Goal: Obtain resource: Download file/media

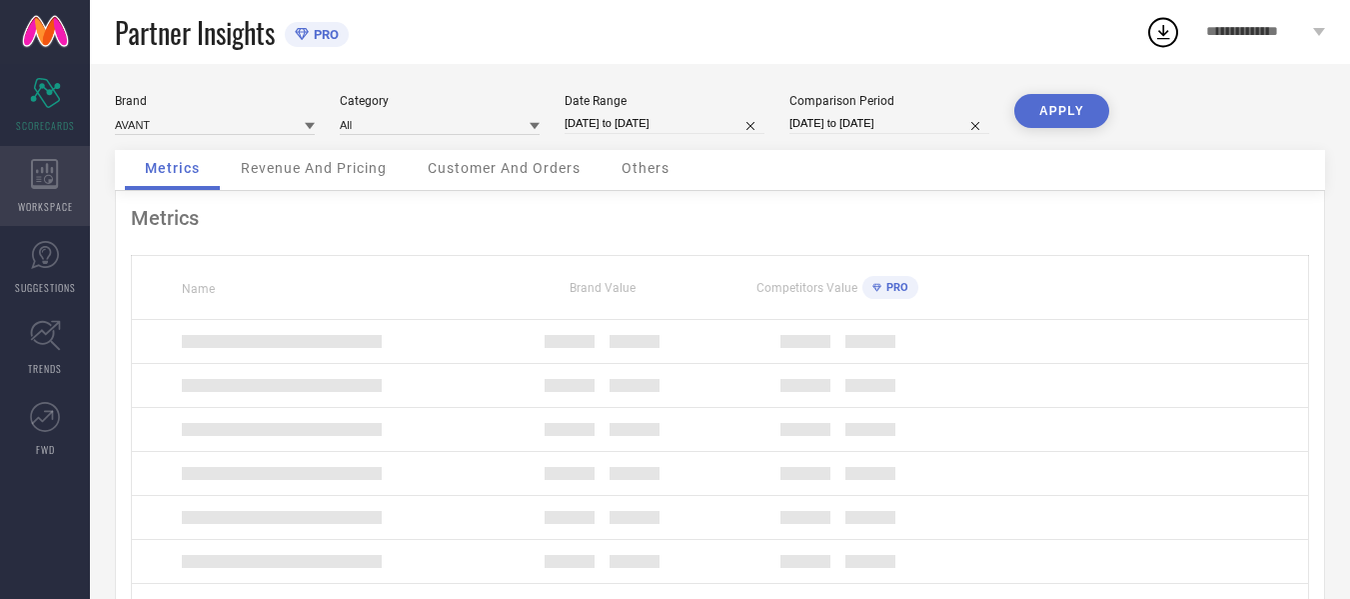
click at [44, 172] on icon at bounding box center [45, 174] width 28 height 30
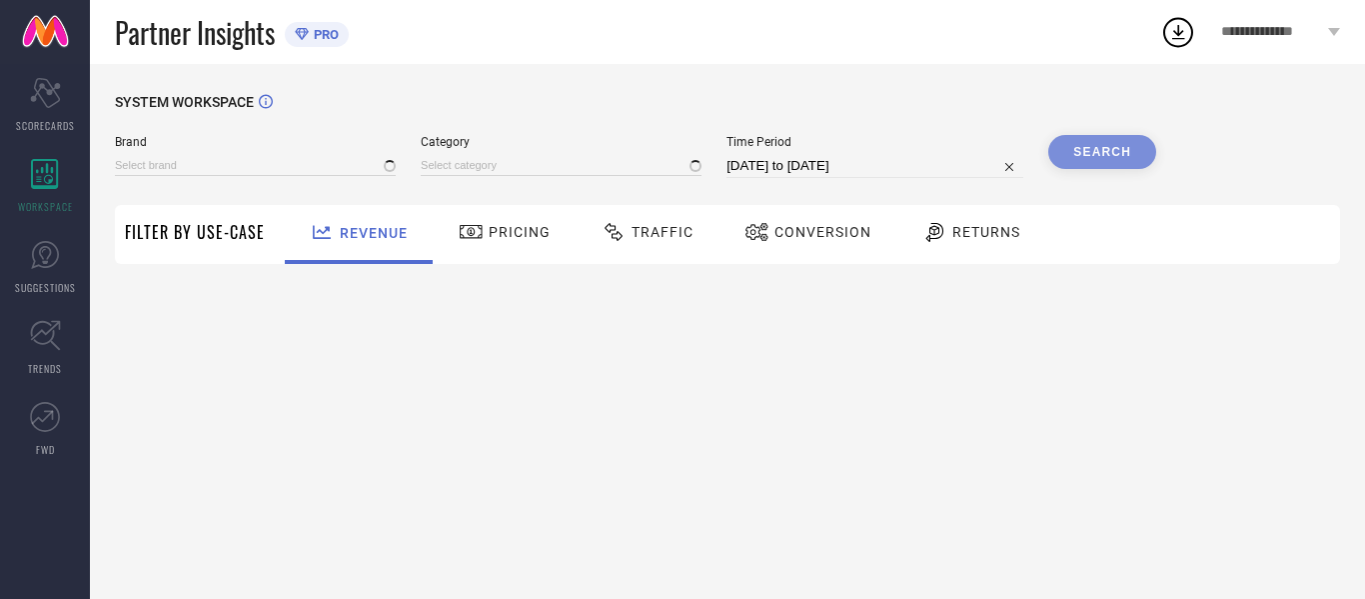
type input "AVANT"
type input "All"
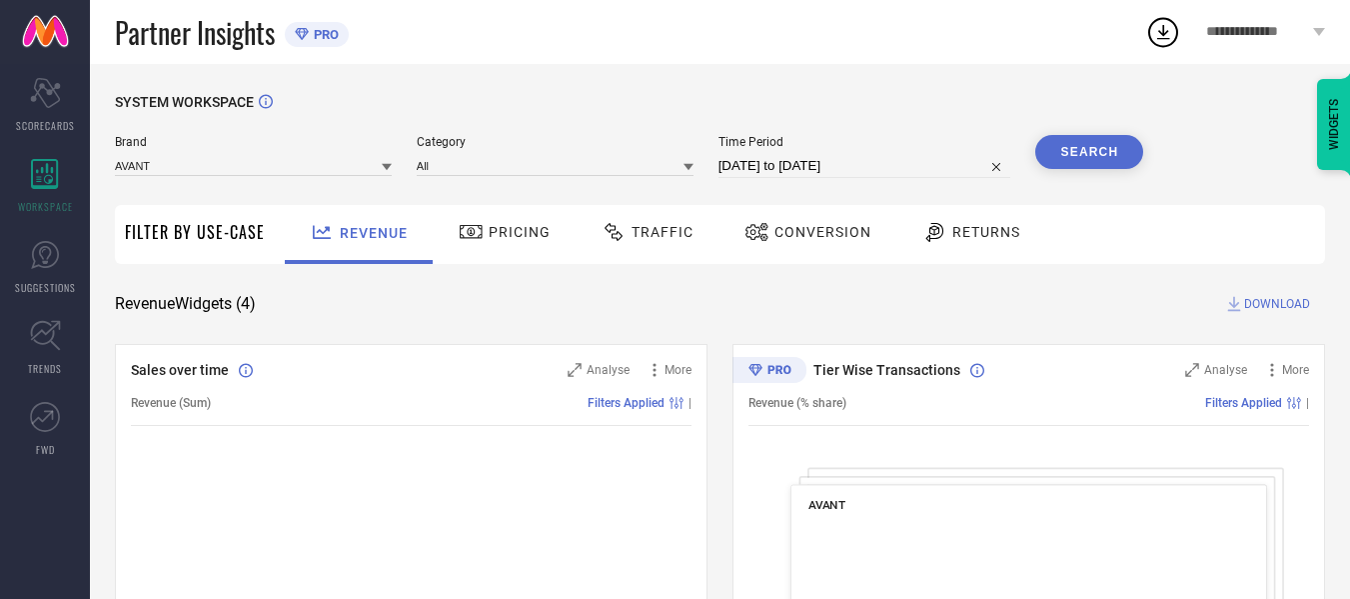
click at [667, 232] on span "Traffic" at bounding box center [663, 232] width 62 height 16
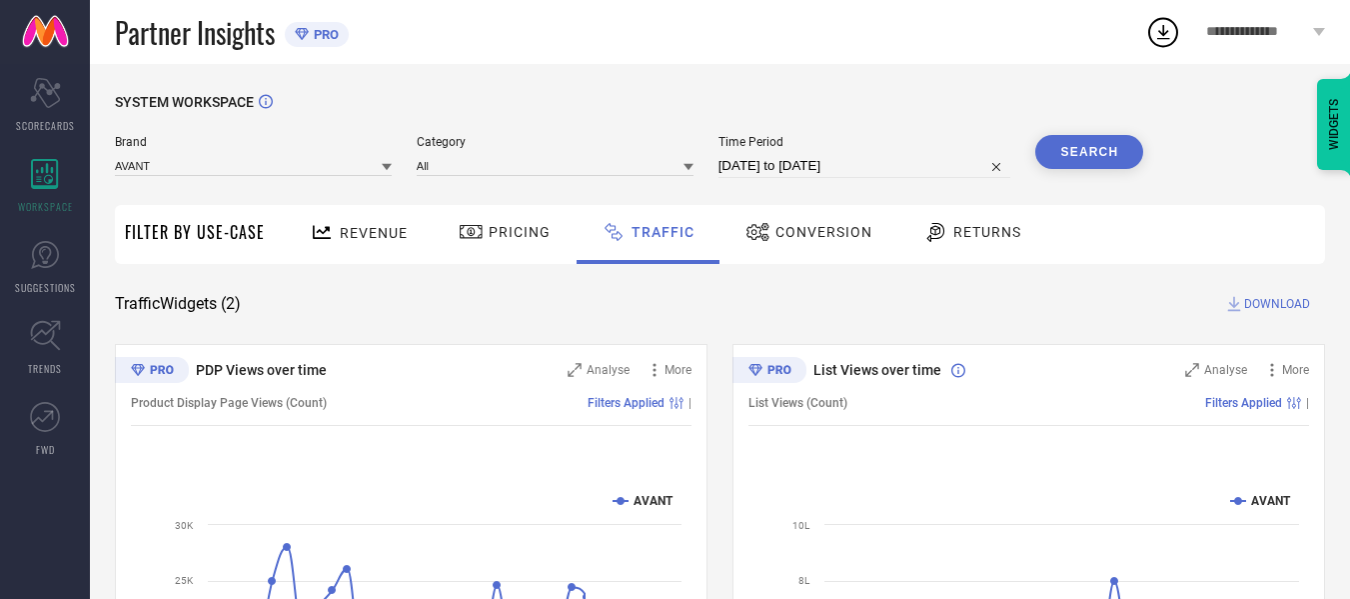
click at [825, 161] on input "[DATE] to [DATE]" at bounding box center [865, 166] width 293 height 24
select select "6"
select select "2025"
select select "7"
select select "2025"
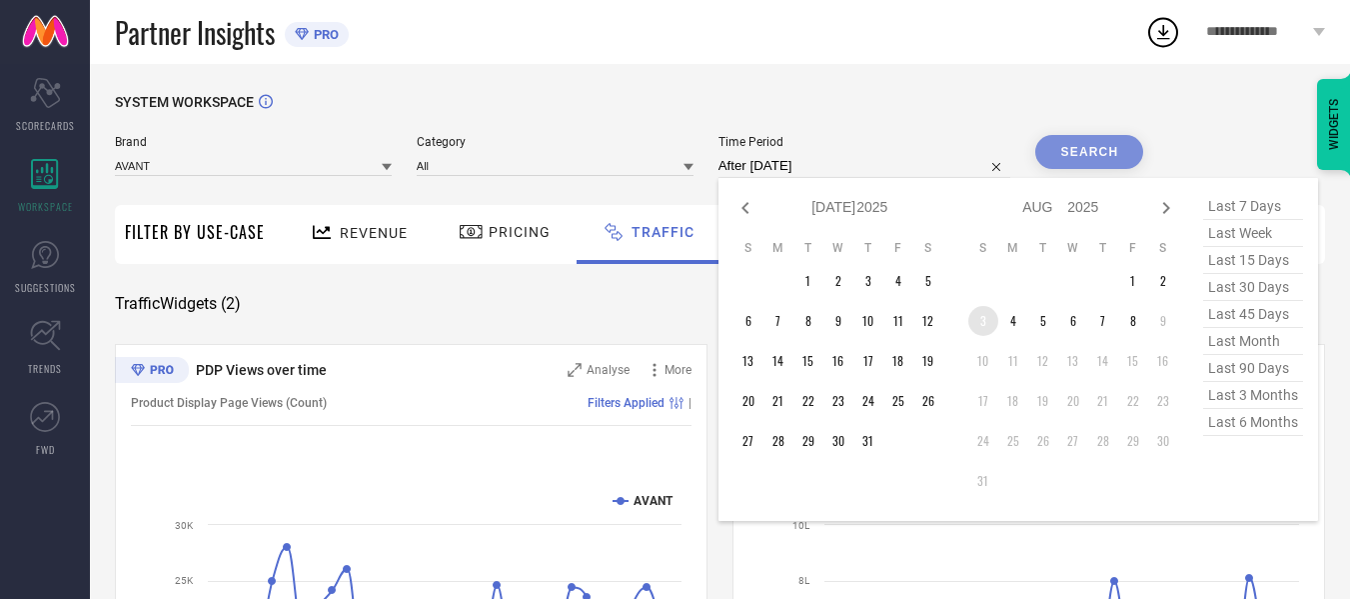
click at [979, 324] on td "3" at bounding box center [984, 321] width 30 height 30
type input "[DATE] to [DATE]"
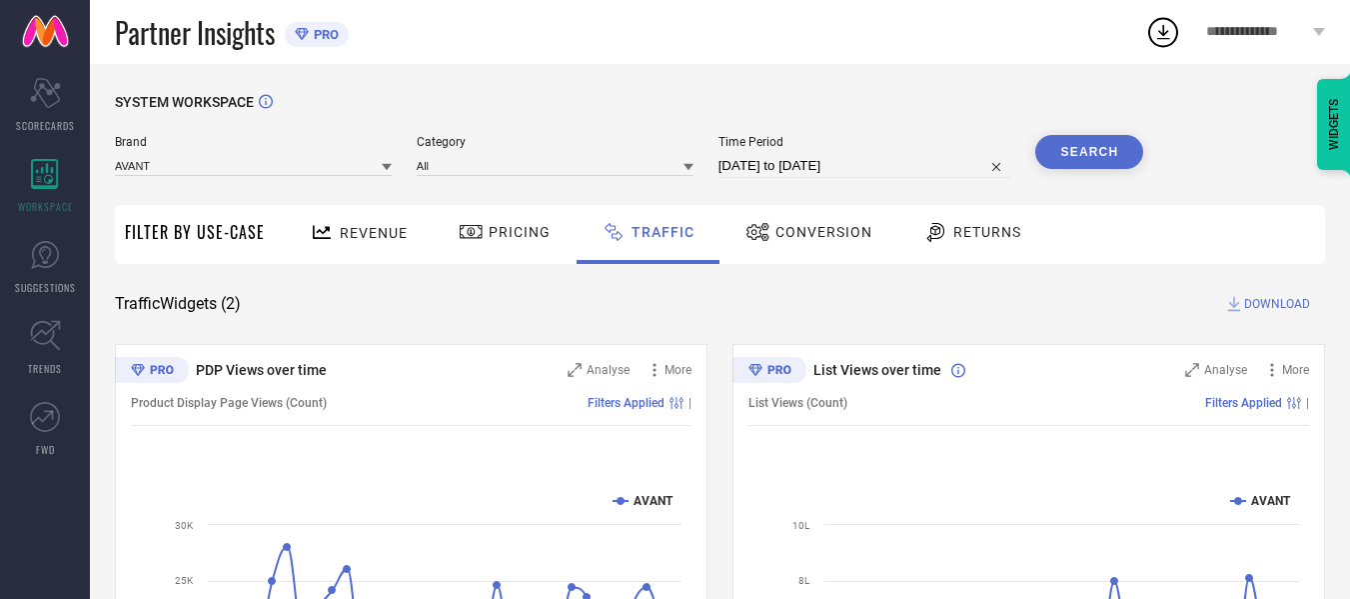
click at [1110, 170] on div "Search" at bounding box center [1090, 156] width 108 height 43
click at [1108, 160] on button "Search" at bounding box center [1090, 152] width 108 height 34
click at [1260, 301] on span "DOWNLOAD" at bounding box center [1277, 304] width 66 height 20
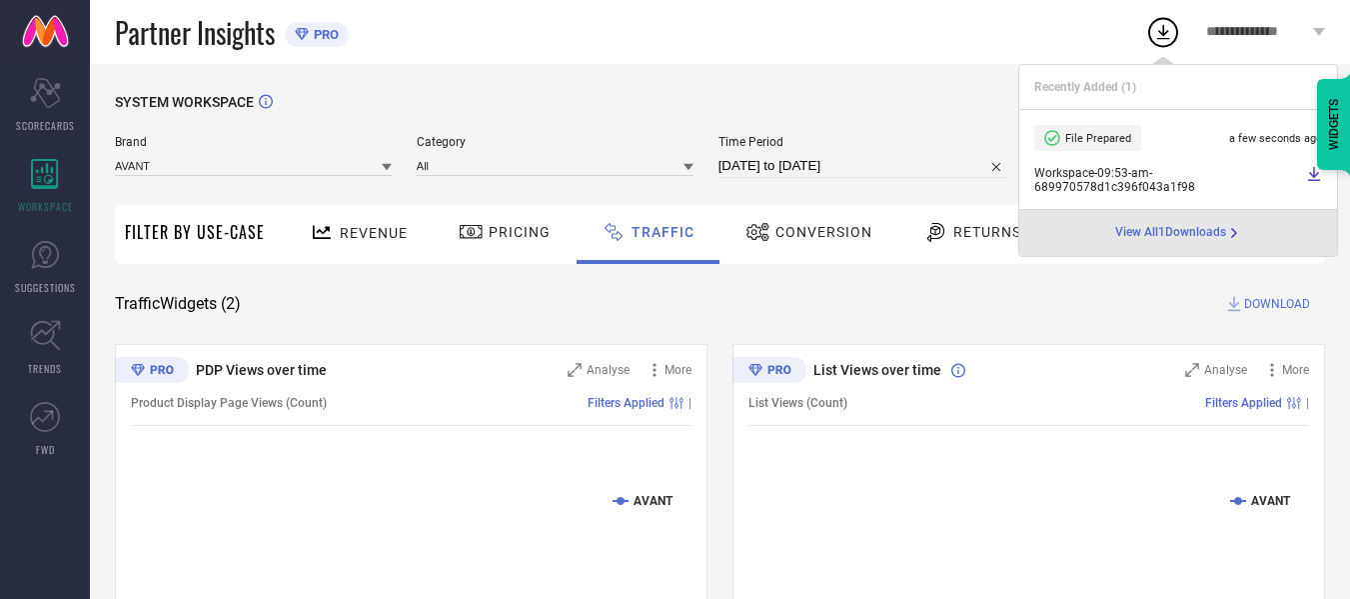
click at [889, 169] on input "[DATE] to [DATE]" at bounding box center [865, 166] width 293 height 24
select select "7"
select select "2025"
select select "8"
select select "2025"
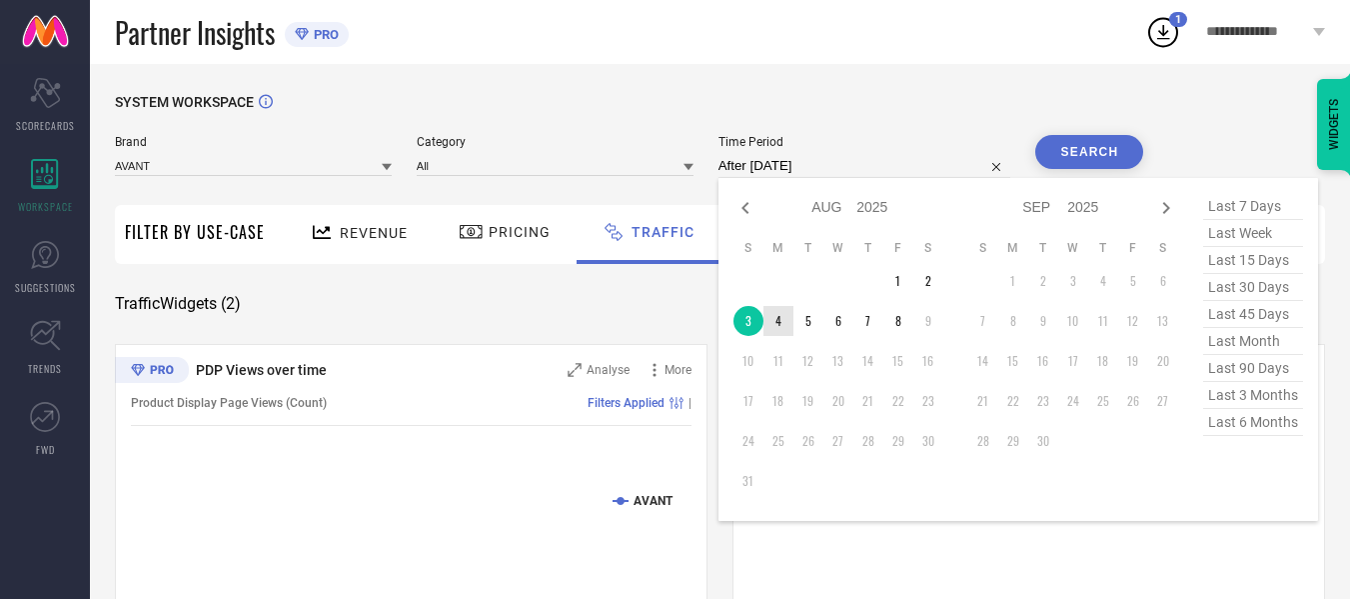
click at [783, 321] on td "4" at bounding box center [779, 321] width 30 height 30
type input "[DATE] to [DATE]"
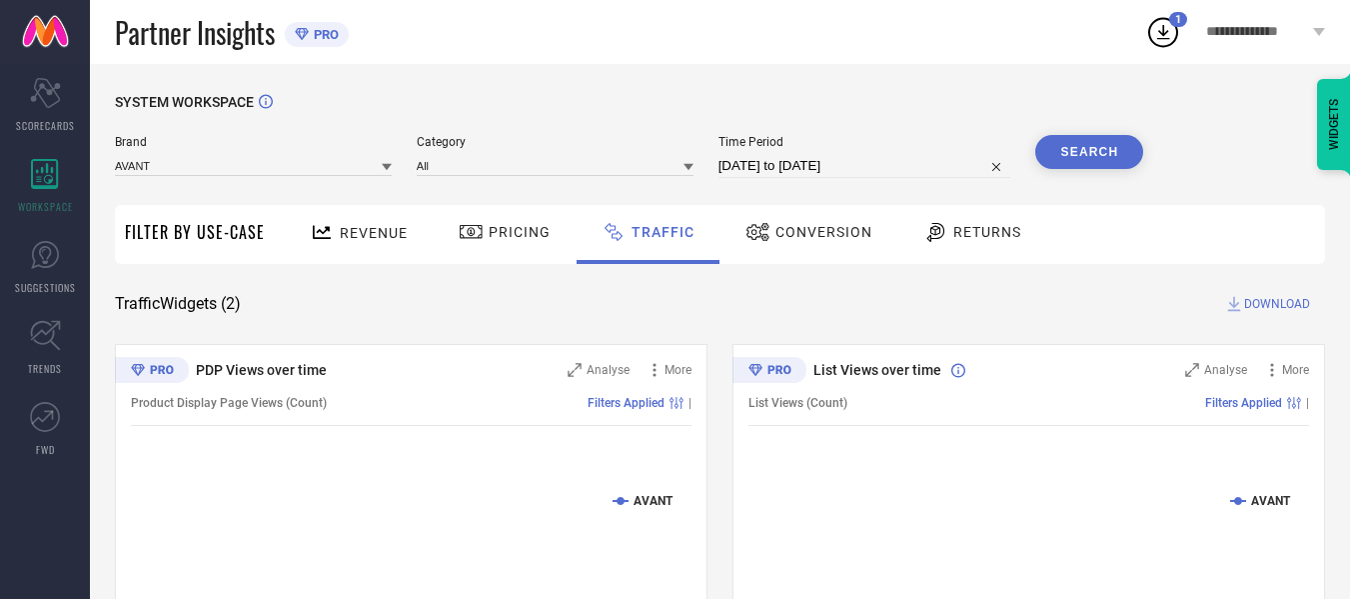
click at [1108, 141] on button "Search" at bounding box center [1090, 152] width 108 height 34
click at [1256, 306] on span "DOWNLOAD" at bounding box center [1277, 304] width 66 height 20
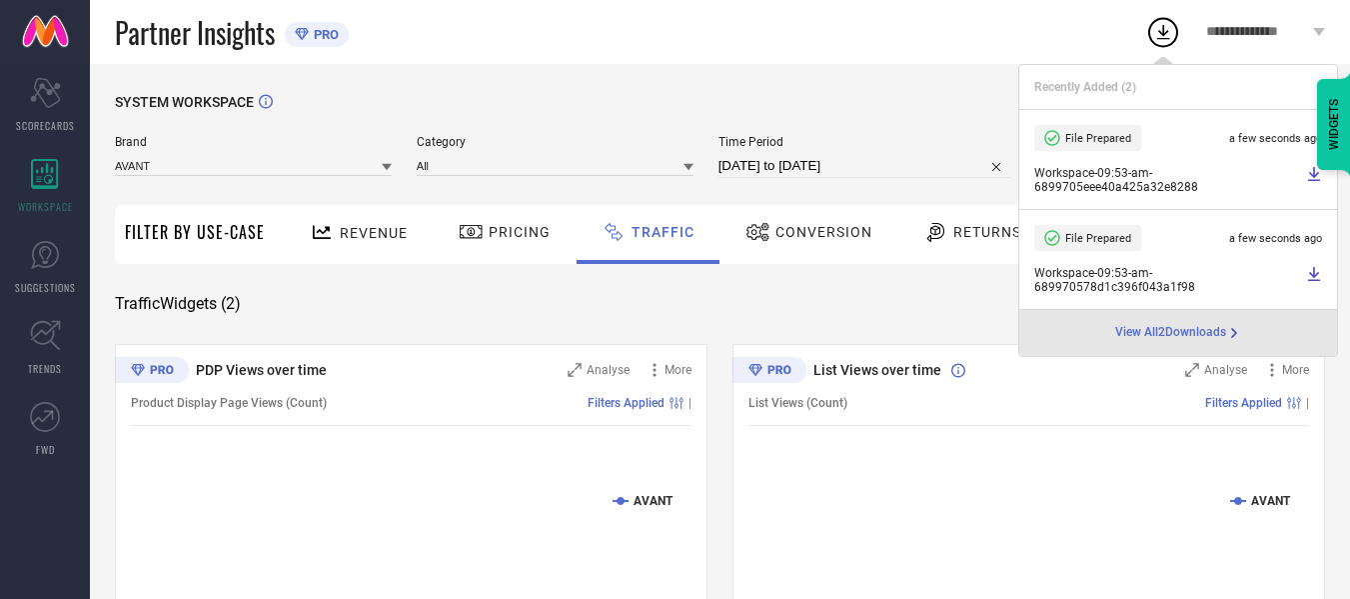
click at [847, 47] on div "Partner Insights PRO" at bounding box center [630, 32] width 1031 height 64
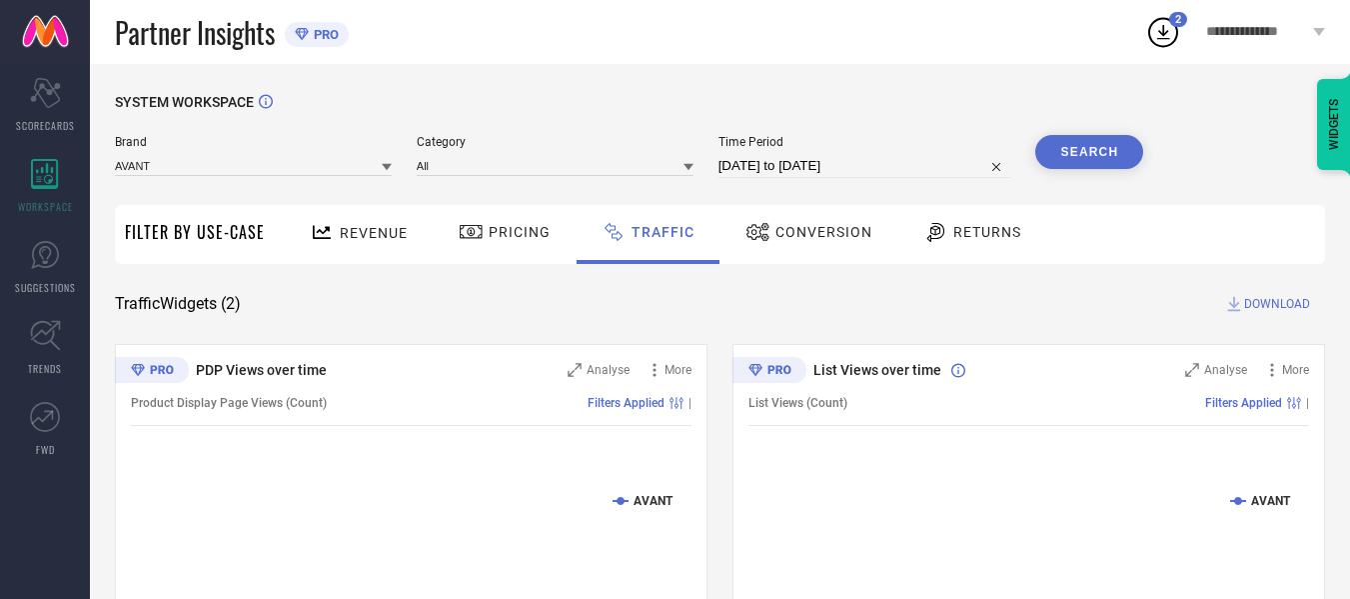
click at [951, 164] on input "[DATE] to [DATE]" at bounding box center [865, 166] width 293 height 24
select select "7"
select select "2025"
select select "8"
select select "2025"
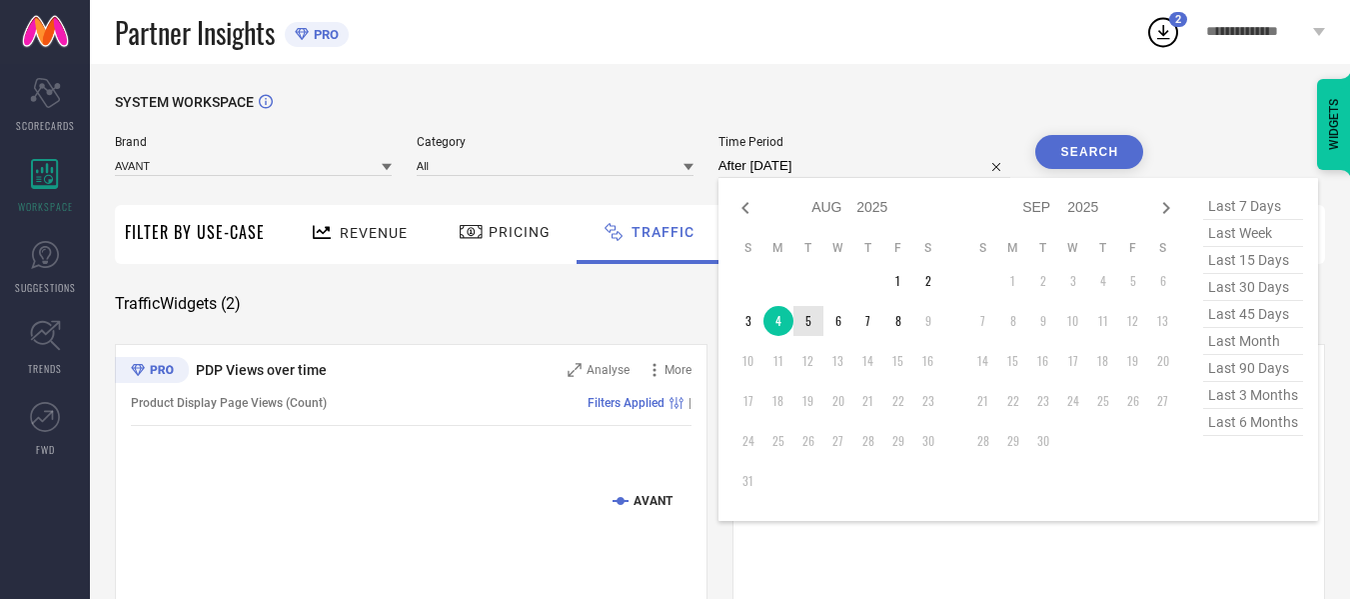
click at [810, 325] on td "5" at bounding box center [809, 321] width 30 height 30
type input "[DATE] to [DATE]"
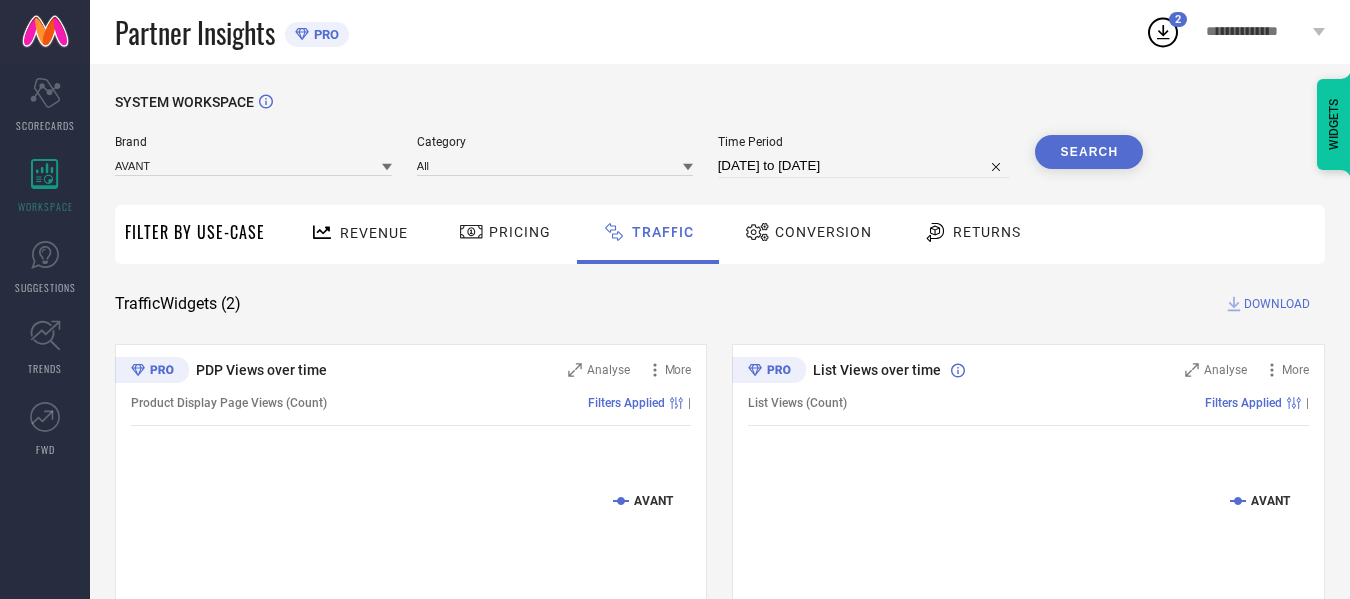
click at [1061, 153] on button "Search" at bounding box center [1090, 152] width 108 height 34
click at [1269, 306] on span "DOWNLOAD" at bounding box center [1277, 304] width 66 height 20
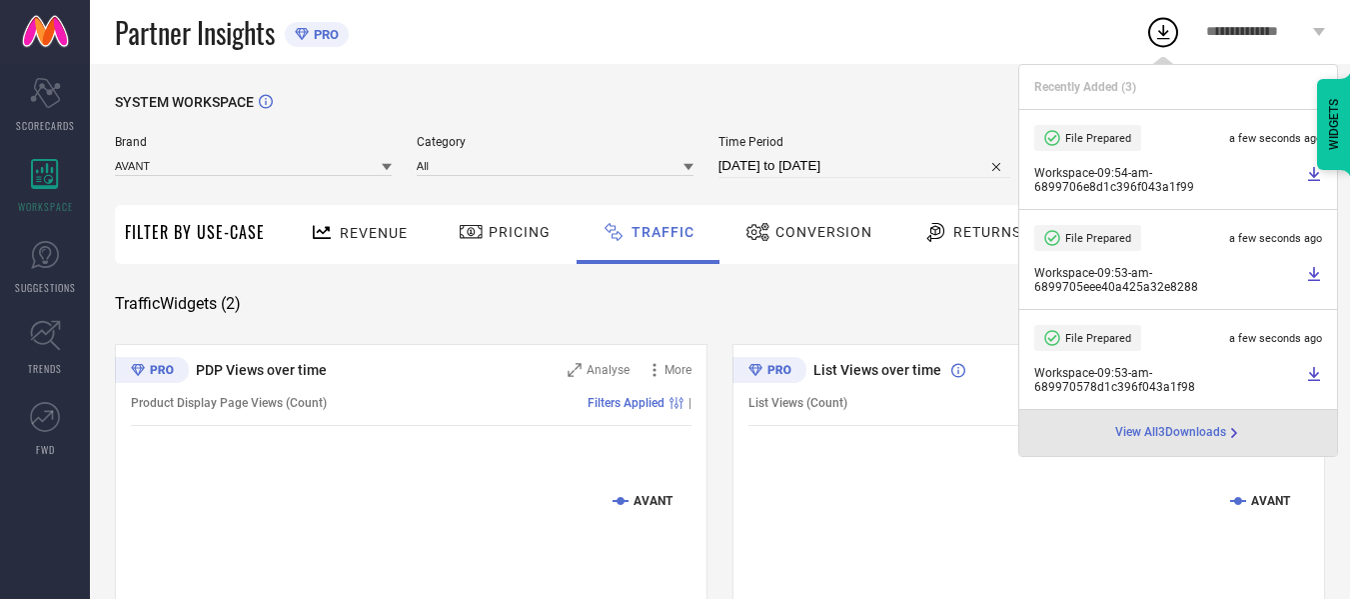
drag, startPoint x: 862, startPoint y: 160, endPoint x: 859, endPoint y: 172, distance: 12.4
click at [862, 160] on input "[DATE] to [DATE]" at bounding box center [865, 166] width 293 height 24
select select "7"
select select "2025"
select select "8"
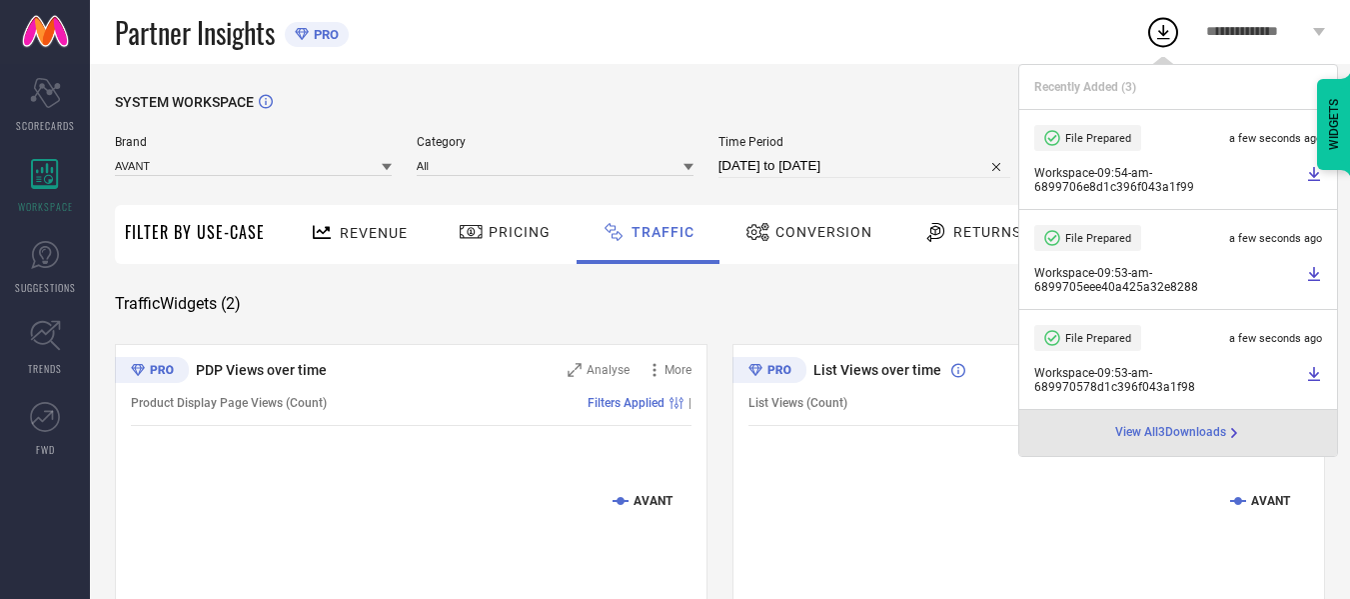
select select "2025"
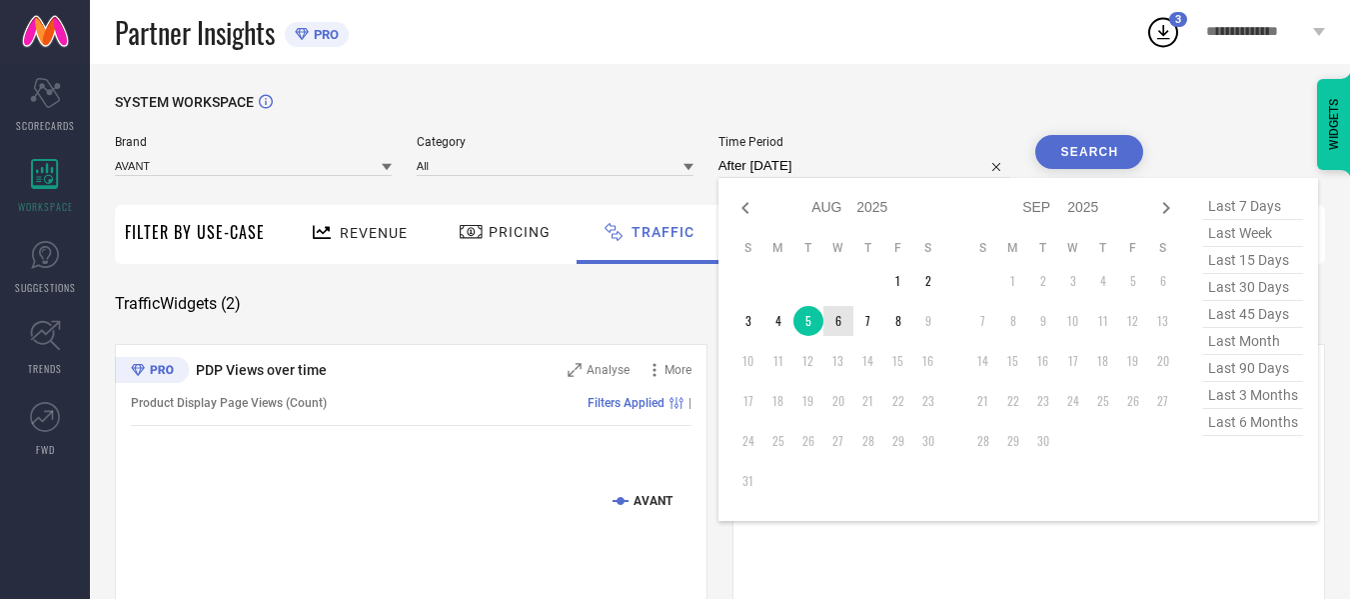
click at [838, 316] on td "6" at bounding box center [839, 321] width 30 height 30
type input "[DATE] to [DATE]"
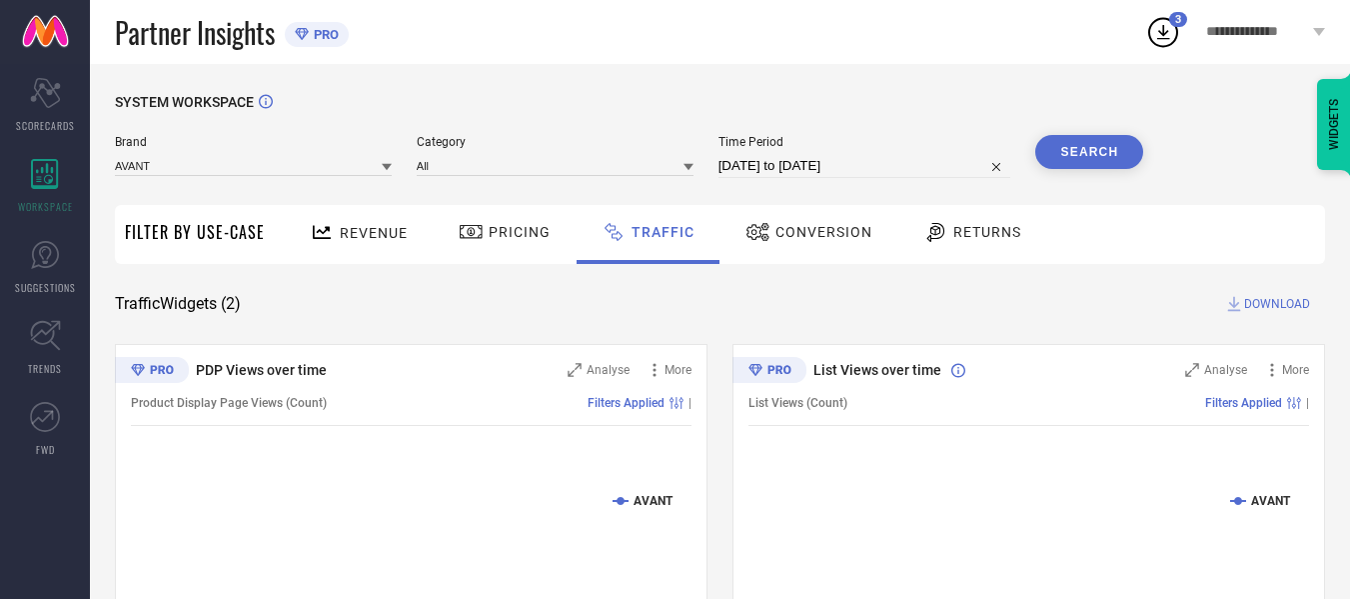
click at [1063, 142] on button "Search" at bounding box center [1090, 152] width 108 height 34
click at [1270, 311] on span "DOWNLOAD" at bounding box center [1277, 304] width 66 height 20
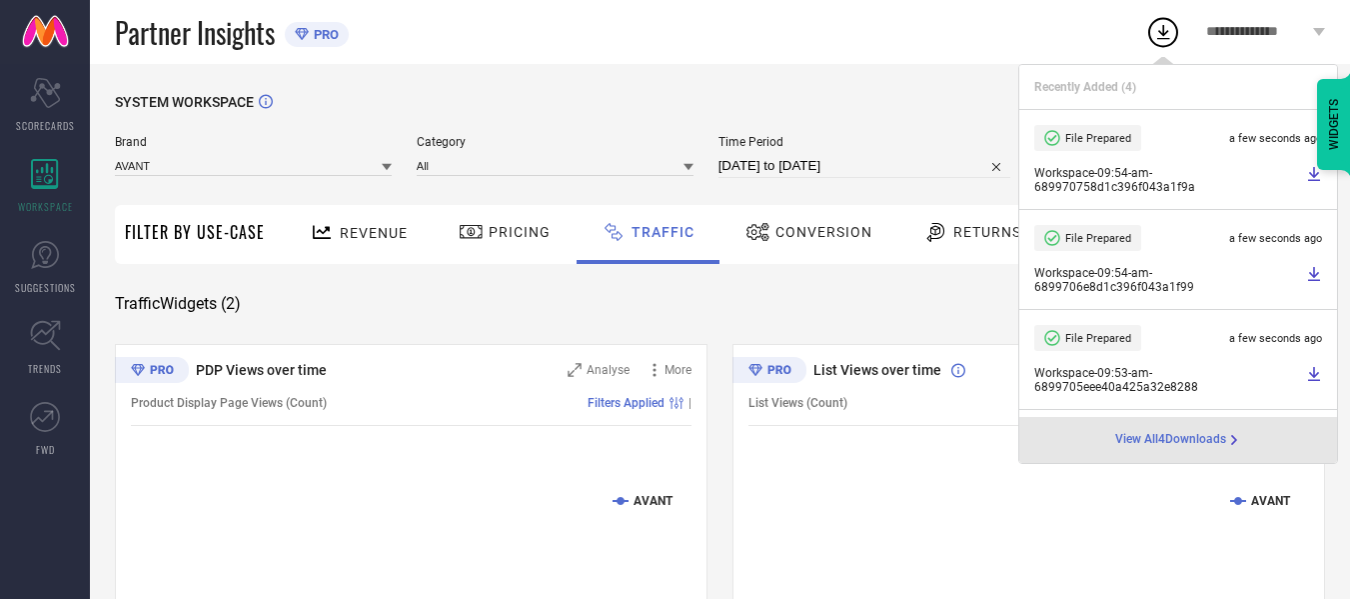
click at [899, 168] on input "[DATE] to [DATE]" at bounding box center [865, 166] width 293 height 24
select select "7"
select select "2025"
select select "8"
select select "2025"
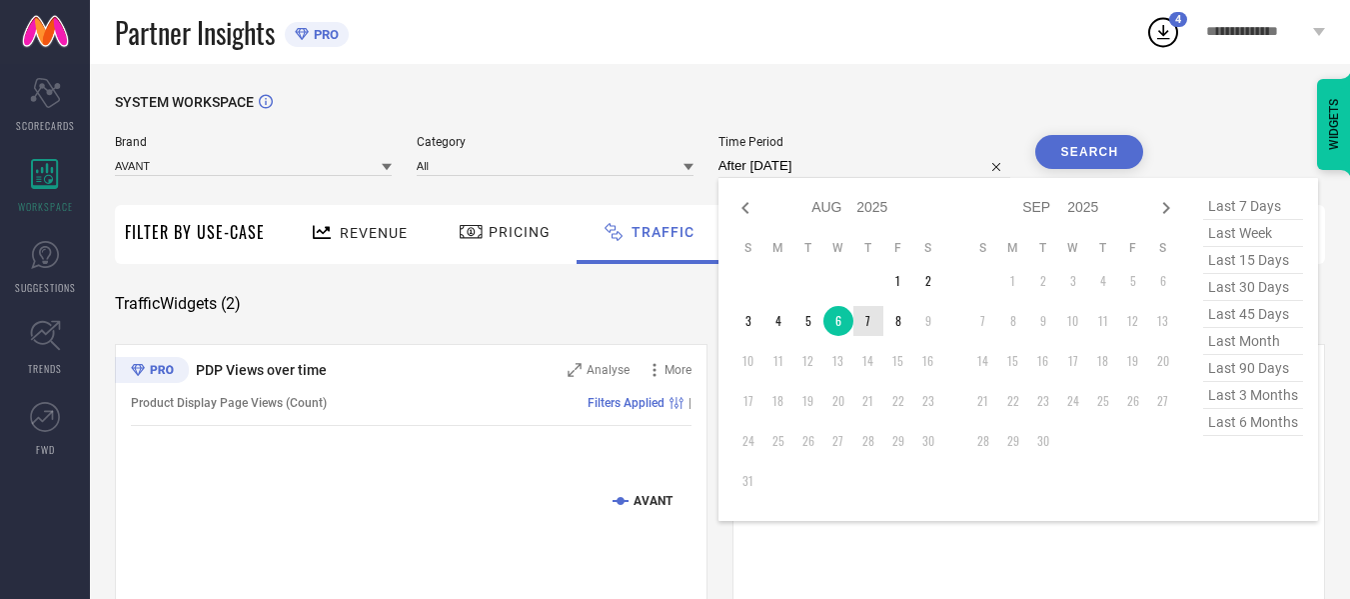
click at [872, 320] on td "7" at bounding box center [869, 321] width 30 height 30
type input "[DATE] to [DATE]"
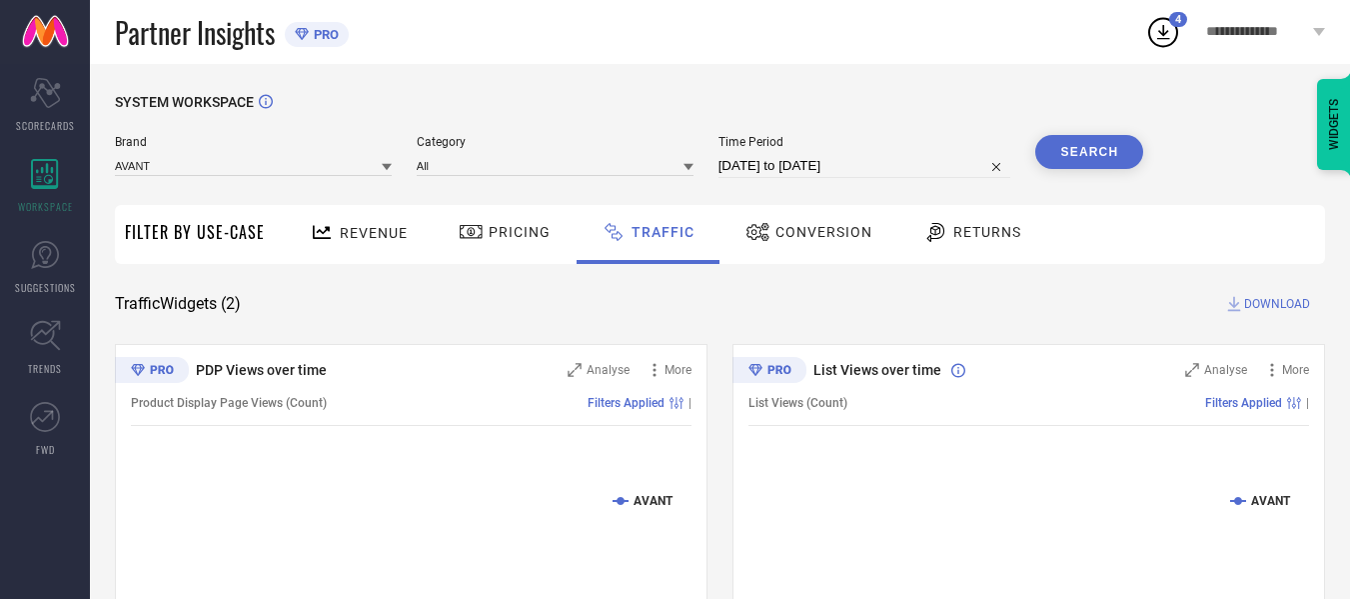
click at [1131, 174] on div "Search" at bounding box center [1090, 156] width 108 height 43
click at [1120, 163] on button "Search" at bounding box center [1090, 152] width 108 height 34
click at [1270, 307] on span "DOWNLOAD" at bounding box center [1277, 304] width 66 height 20
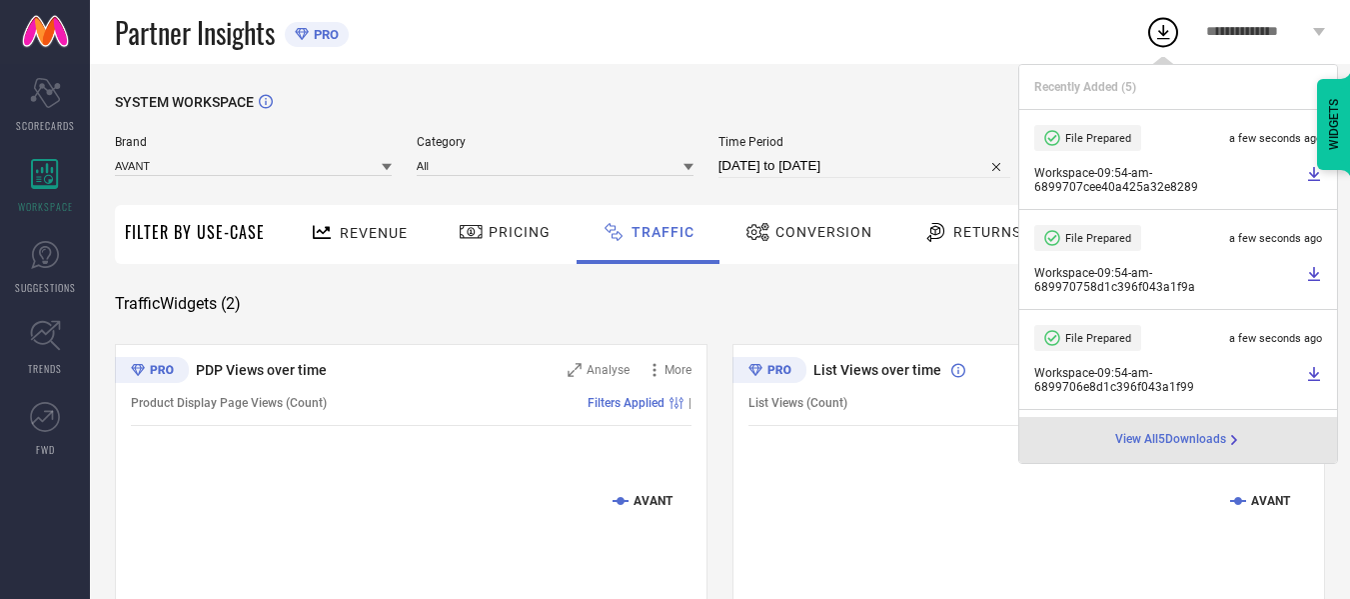
click at [857, 166] on input "[DATE] to [DATE]" at bounding box center [865, 166] width 293 height 24
select select "7"
select select "2025"
select select "8"
select select "2025"
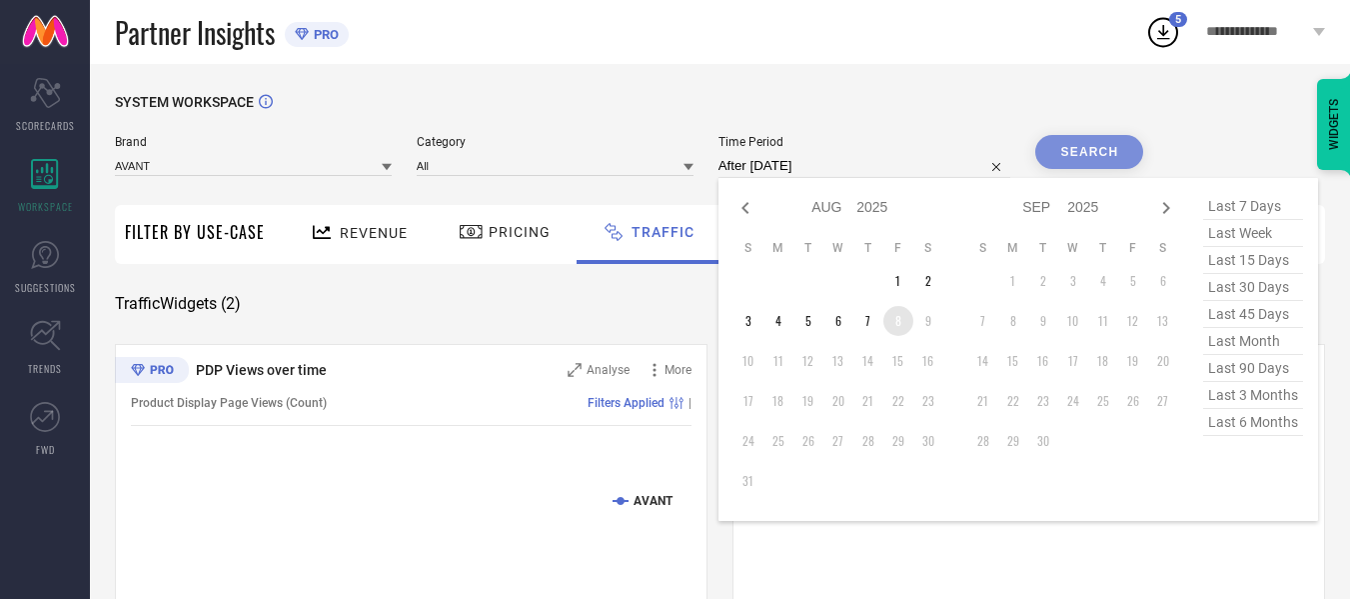
click at [895, 320] on td "8" at bounding box center [899, 321] width 30 height 30
type input "[DATE] to [DATE]"
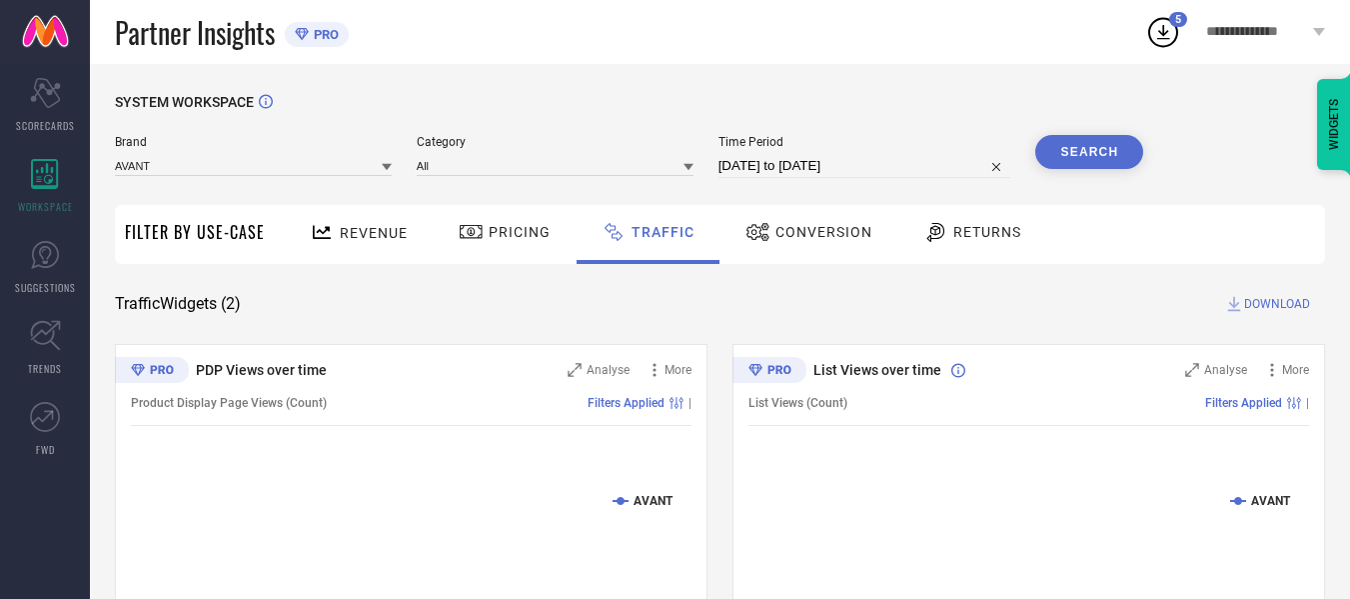
click at [1094, 157] on button "Search" at bounding box center [1090, 152] width 108 height 34
click at [1274, 307] on span "DOWNLOAD" at bounding box center [1277, 304] width 66 height 20
click at [203, 164] on input at bounding box center [253, 165] width 277 height 21
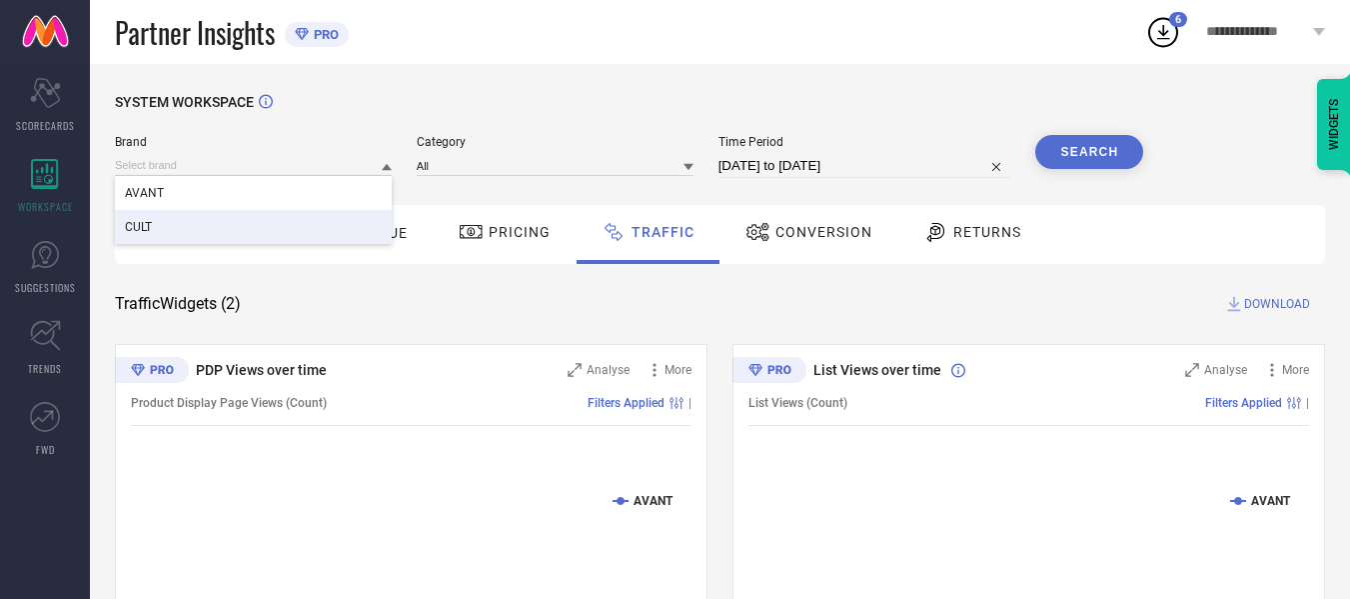
drag, startPoint x: 165, startPoint y: 216, endPoint x: 508, endPoint y: 144, distance: 350.3
click at [165, 217] on div "CULT" at bounding box center [253, 227] width 277 height 34
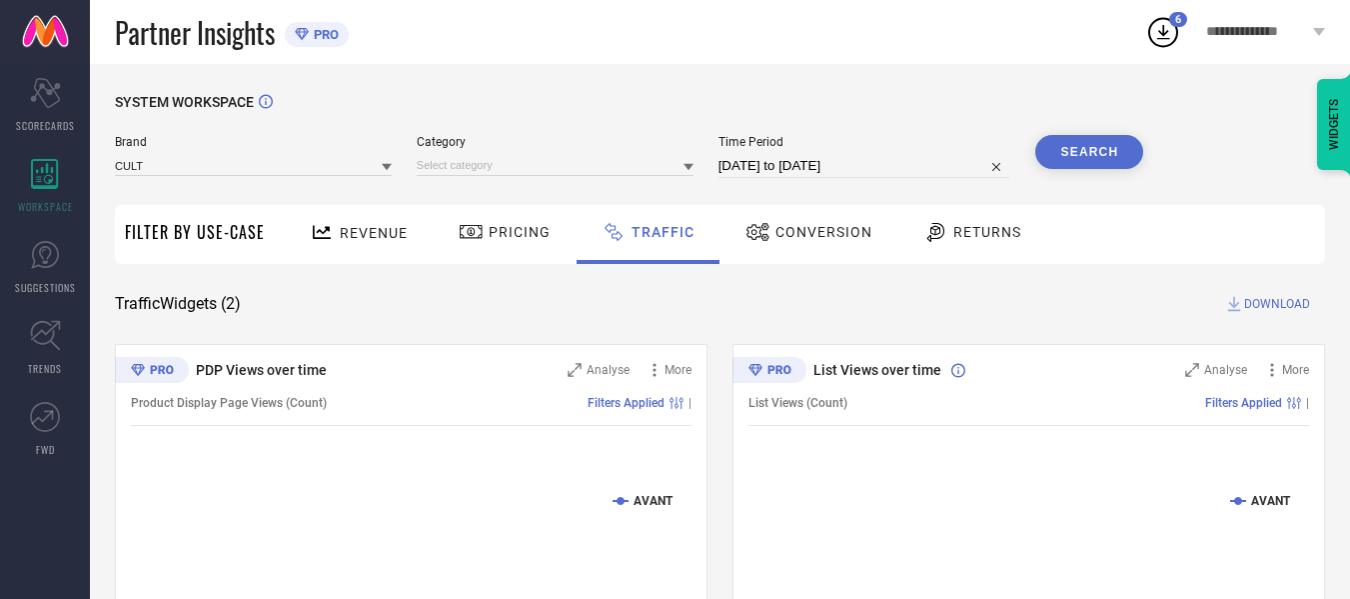
drag, startPoint x: 500, startPoint y: 155, endPoint x: 499, endPoint y: 186, distance: 31.0
click at [500, 156] on div at bounding box center [555, 165] width 277 height 22
click at [497, 176] on input at bounding box center [555, 165] width 277 height 21
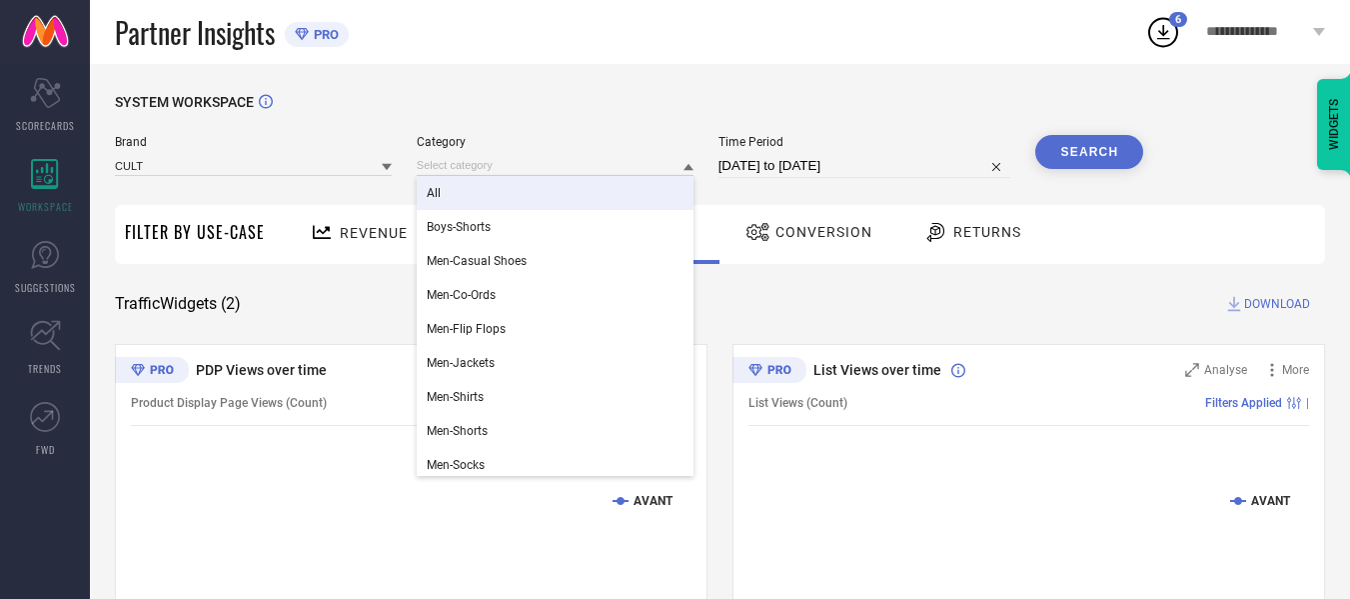
click at [491, 198] on div "All" at bounding box center [555, 193] width 277 height 34
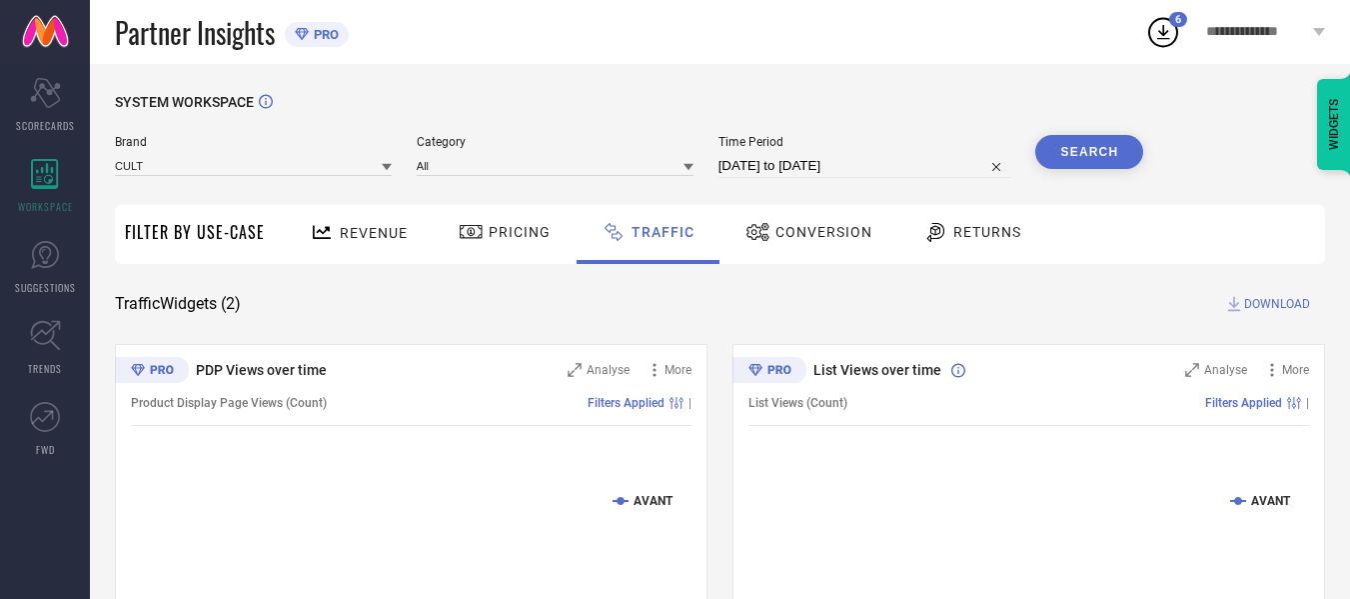
select select "7"
select select "2025"
select select "8"
select select "2025"
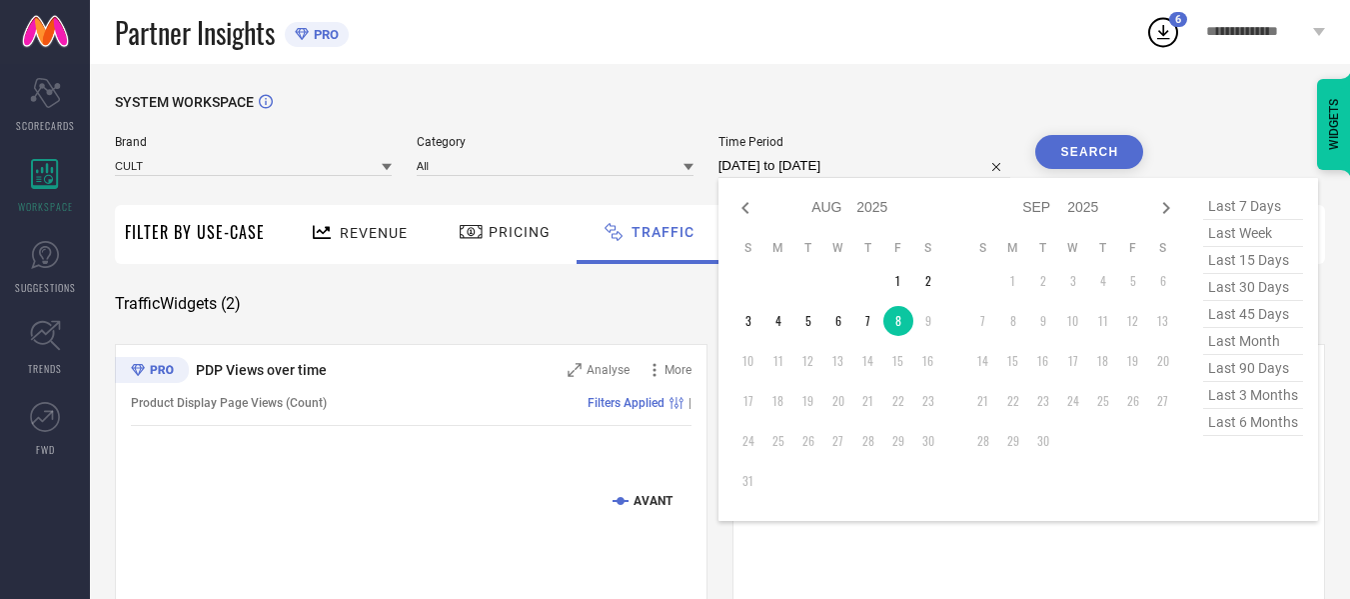
click at [866, 169] on input "[DATE] to [DATE]" at bounding box center [865, 166] width 293 height 24
click at [748, 328] on td "3" at bounding box center [749, 321] width 30 height 30
type input "[DATE] to [DATE]"
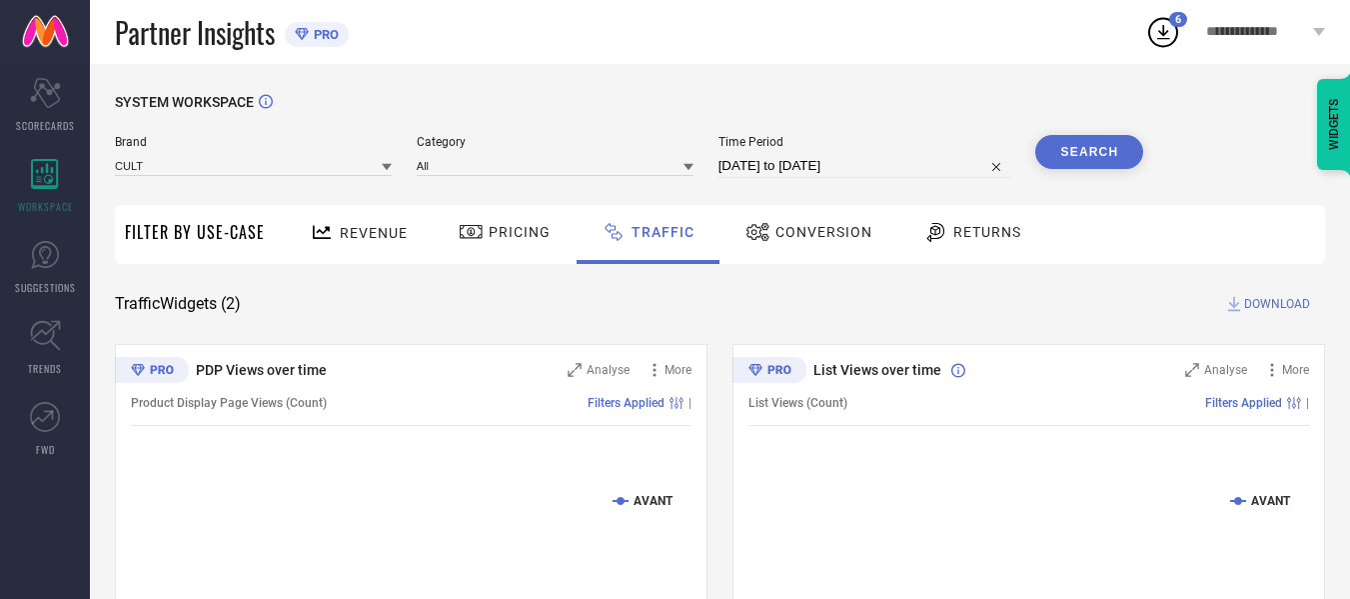
click at [1099, 151] on button "Search" at bounding box center [1090, 152] width 108 height 34
click at [1293, 301] on span "DOWNLOAD" at bounding box center [1277, 304] width 66 height 20
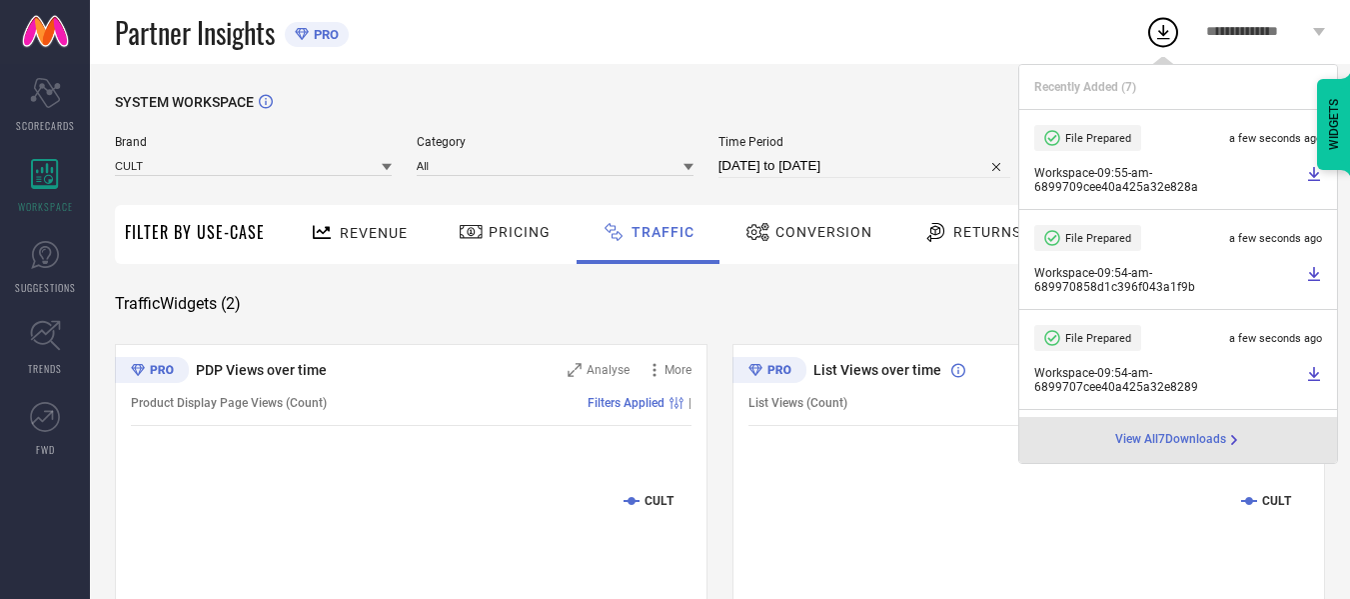
click at [817, 106] on div "SYSTEM WORKSPACE" at bounding box center [720, 114] width 1210 height 41
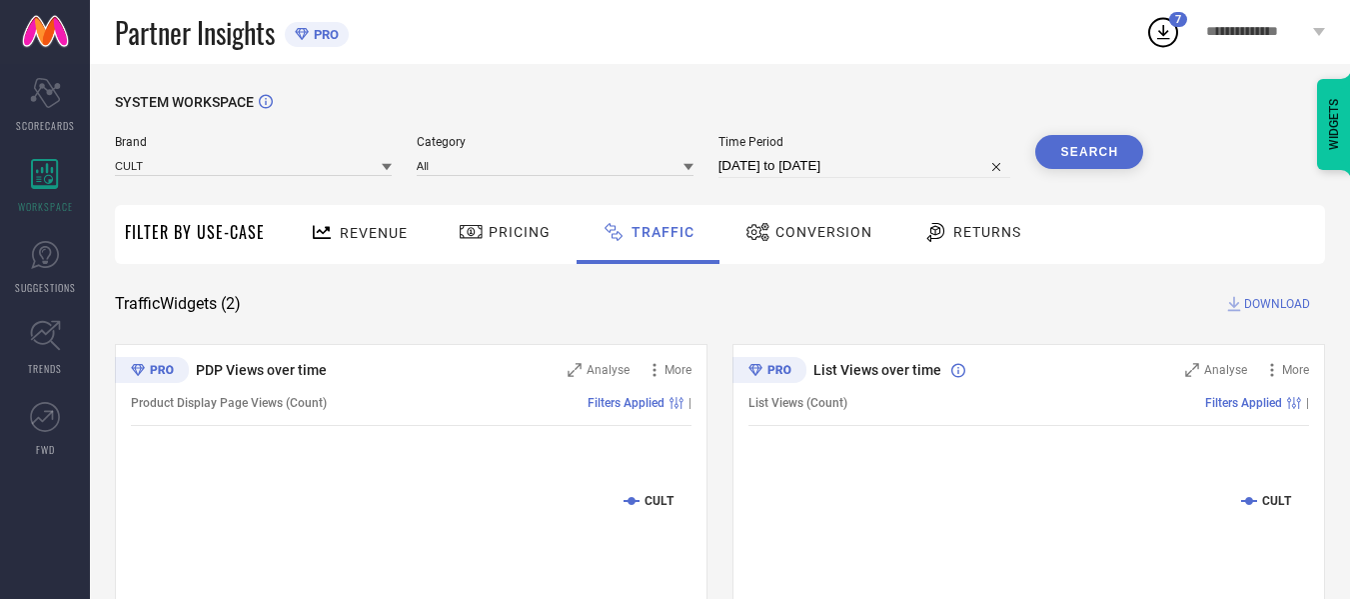
click at [884, 164] on input "[DATE] to [DATE]" at bounding box center [865, 166] width 293 height 24
select select "7"
select select "2025"
select select "8"
select select "2025"
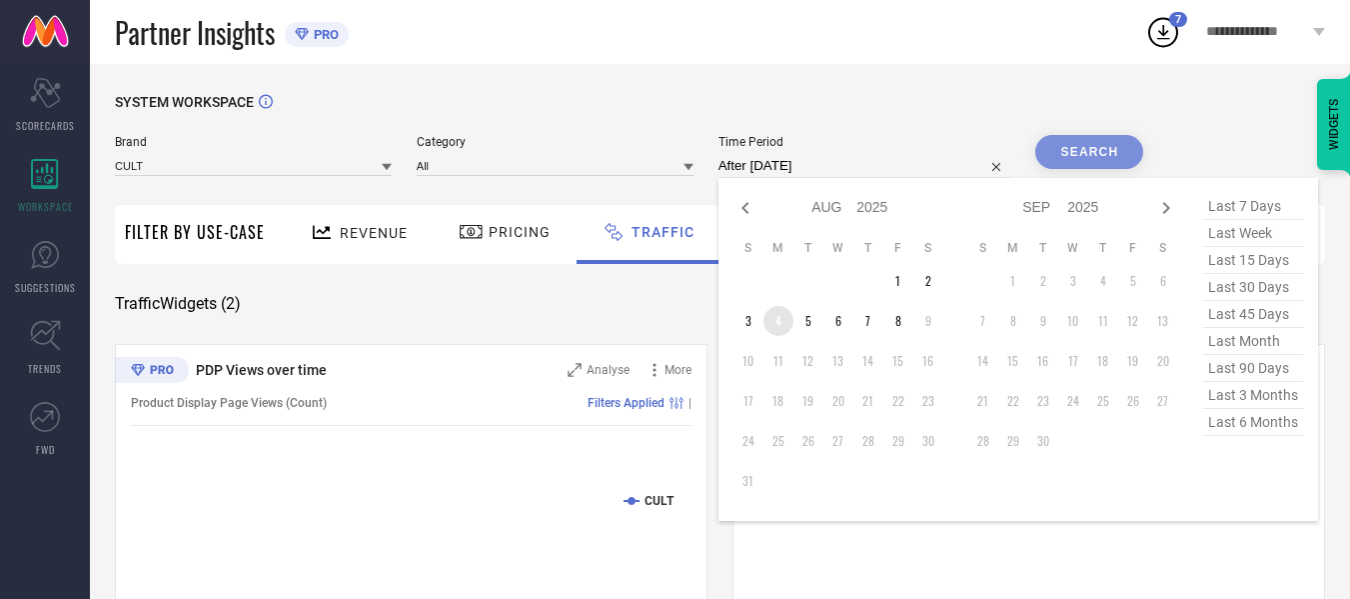
click at [772, 319] on td "4" at bounding box center [779, 321] width 30 height 30
type input "[DATE] to [DATE]"
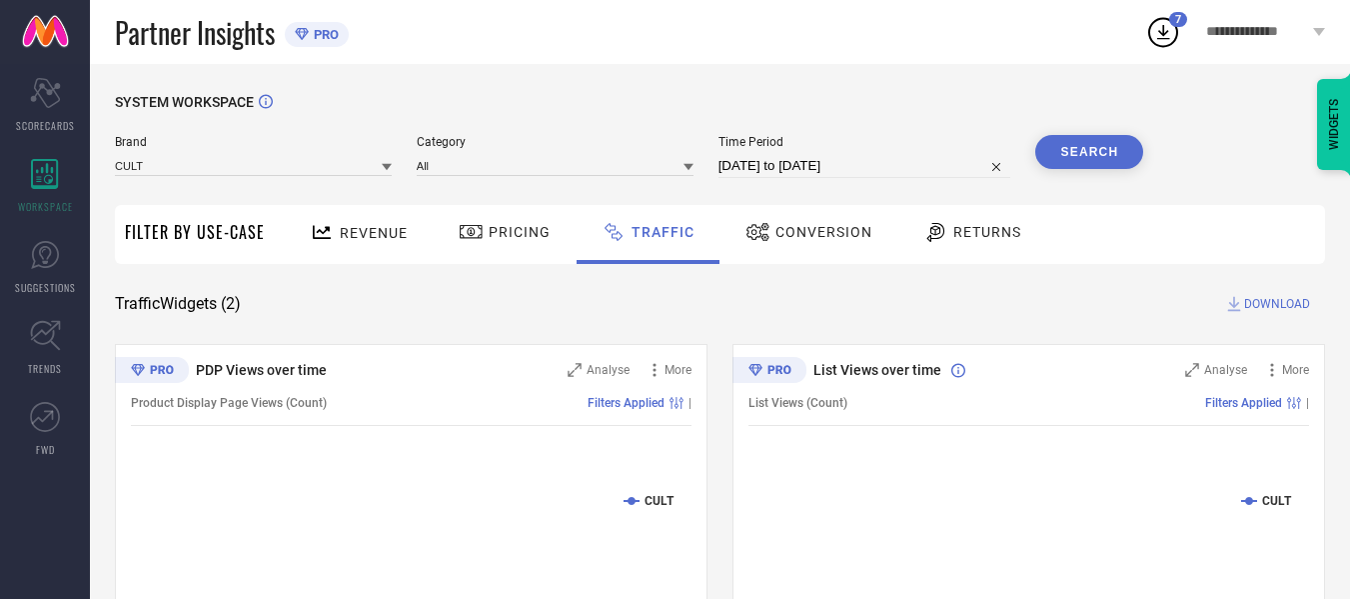
click at [1110, 149] on button "Search" at bounding box center [1090, 152] width 108 height 34
drag, startPoint x: 1271, startPoint y: 304, endPoint x: 1127, endPoint y: 207, distance: 173.5
click at [1271, 304] on span "DOWNLOAD" at bounding box center [1277, 304] width 66 height 20
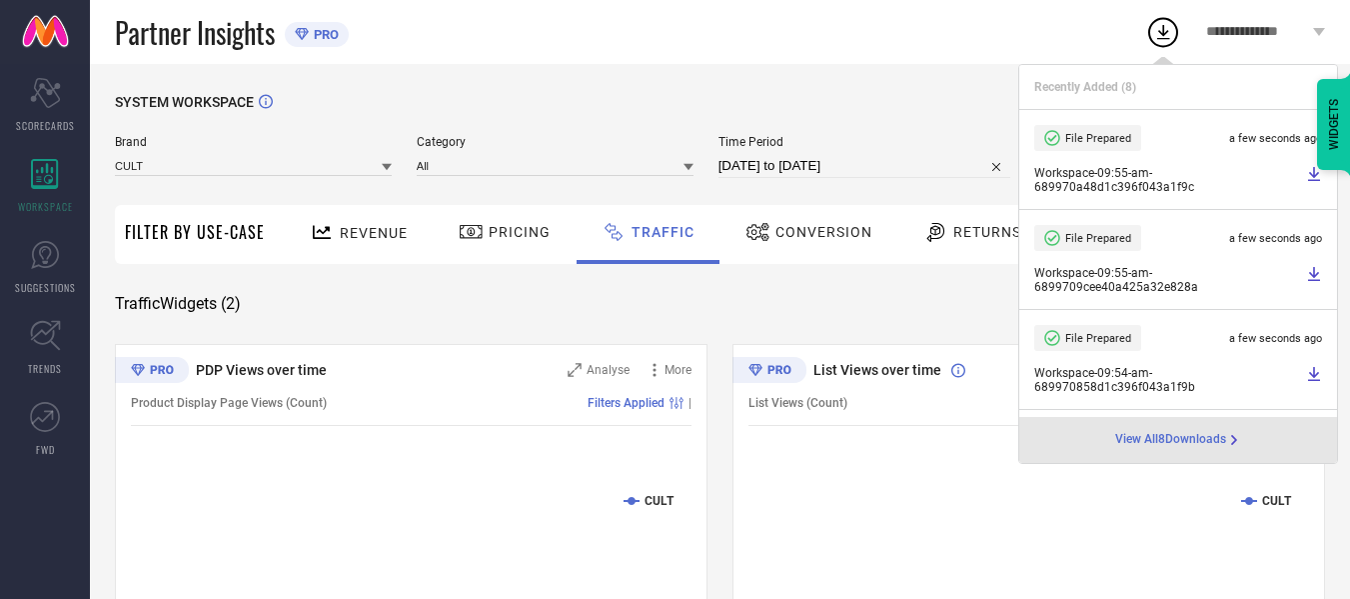
click at [901, 160] on input "[DATE] to [DATE]" at bounding box center [865, 166] width 293 height 24
select select "7"
select select "2025"
select select "8"
select select "2025"
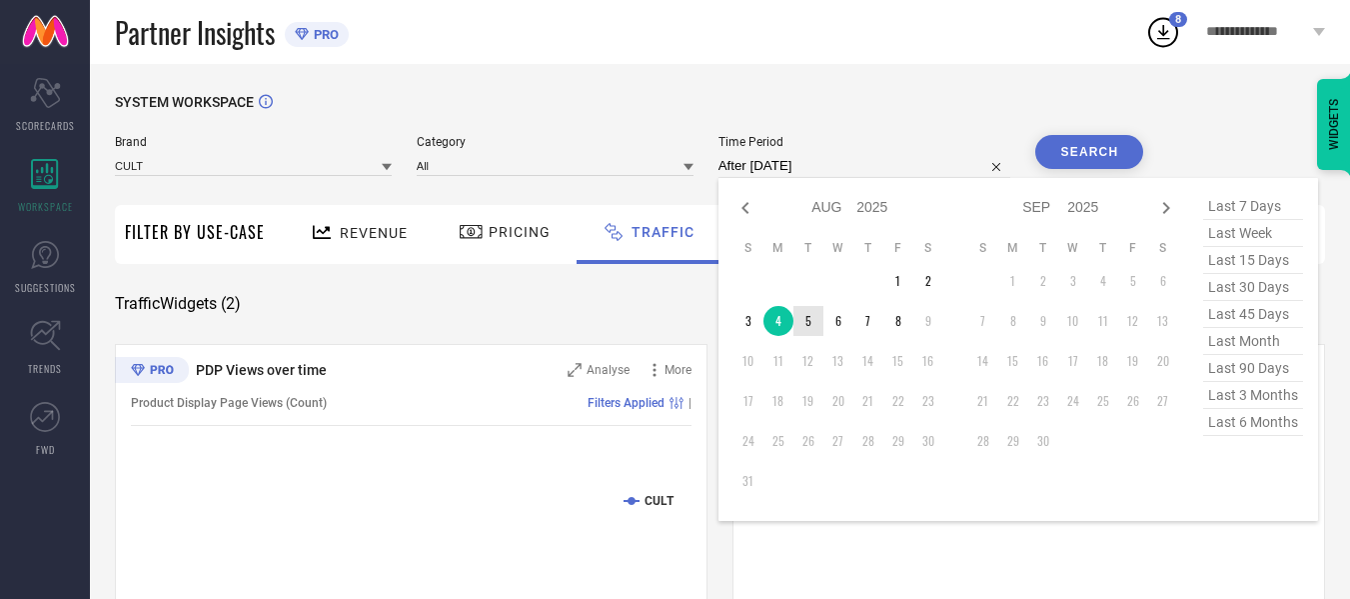
click at [804, 327] on td "5" at bounding box center [809, 321] width 30 height 30
type input "[DATE] to [DATE]"
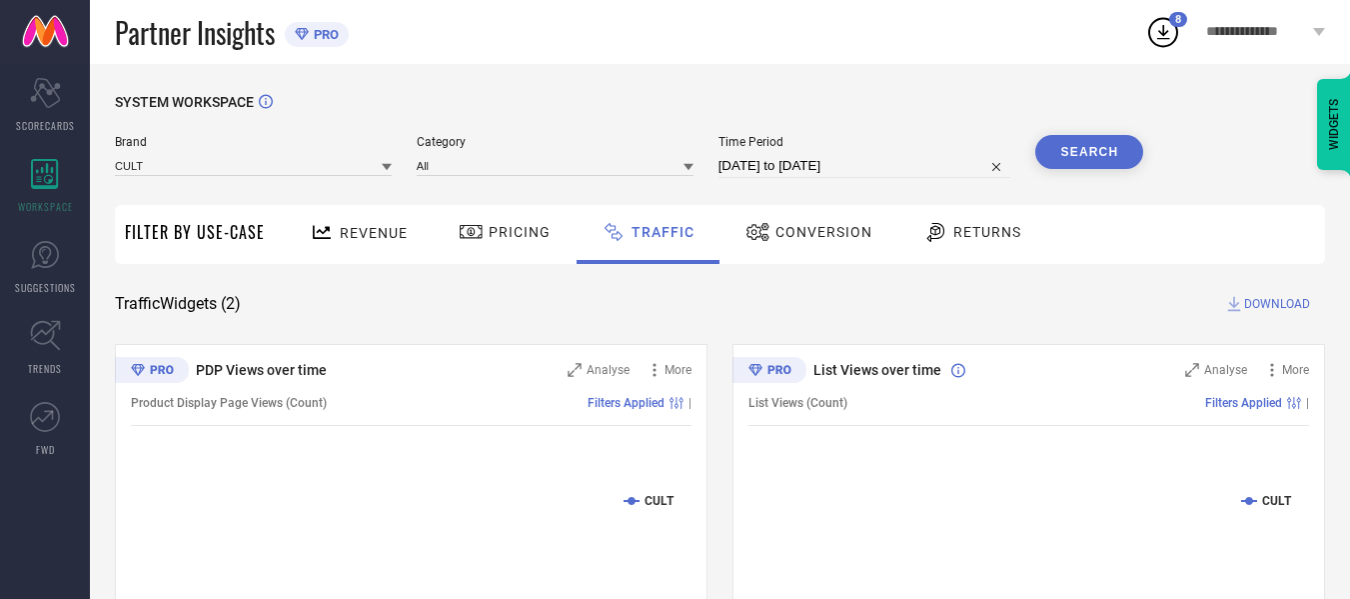
click at [1063, 168] on button "Search" at bounding box center [1090, 152] width 108 height 34
click at [1290, 307] on span "DOWNLOAD" at bounding box center [1277, 304] width 66 height 20
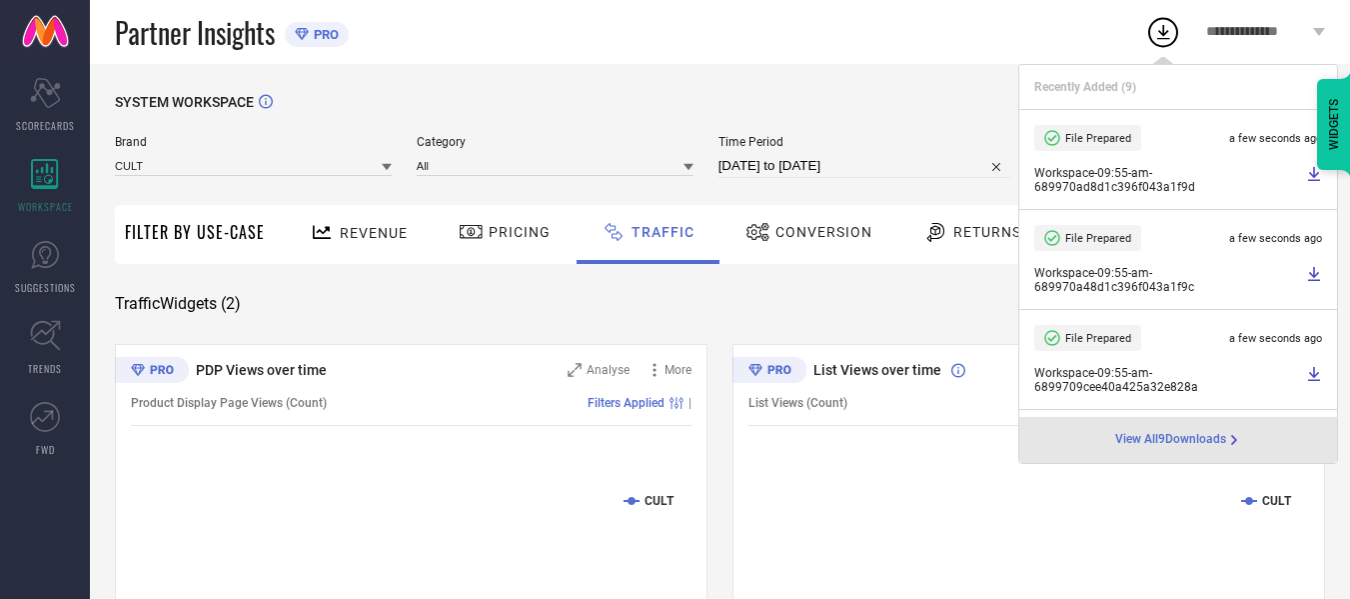
select select "7"
select select "2025"
select select "8"
select select "2025"
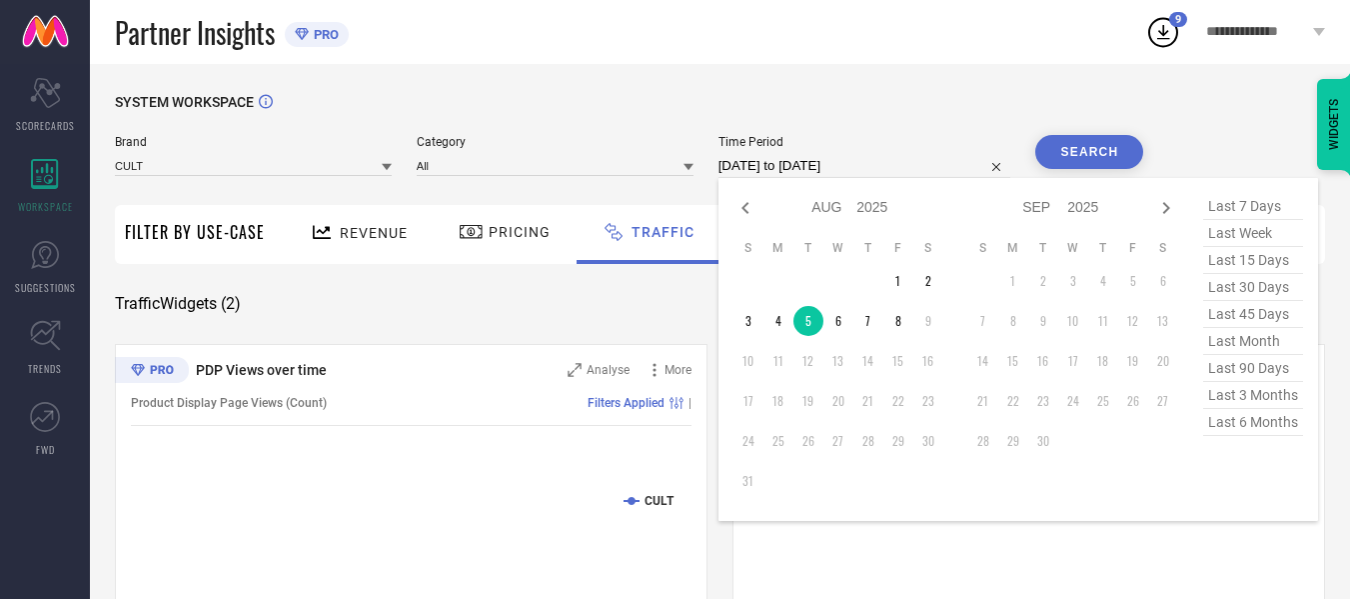
click at [902, 167] on input "[DATE] to [DATE]" at bounding box center [865, 166] width 293 height 24
click at [835, 315] on td "6" at bounding box center [839, 321] width 30 height 30
type input "[DATE] to [DATE]"
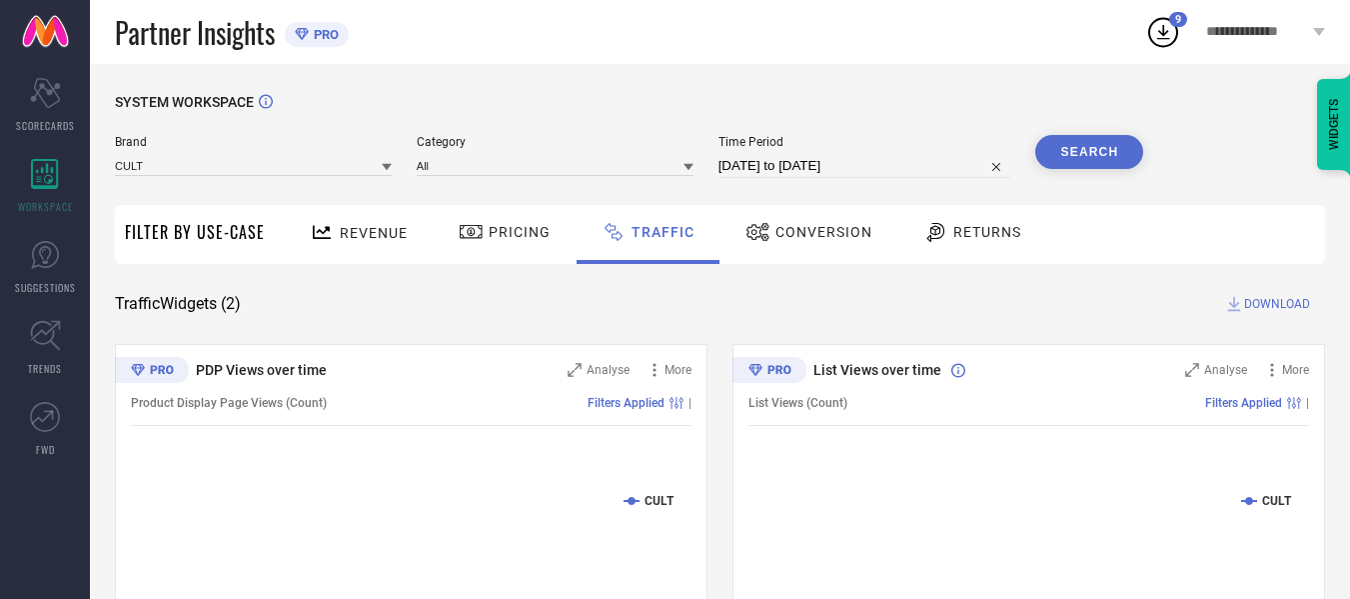
click at [1129, 139] on button "Search" at bounding box center [1090, 152] width 108 height 34
click at [1273, 305] on span "DOWNLOAD" at bounding box center [1277, 304] width 66 height 20
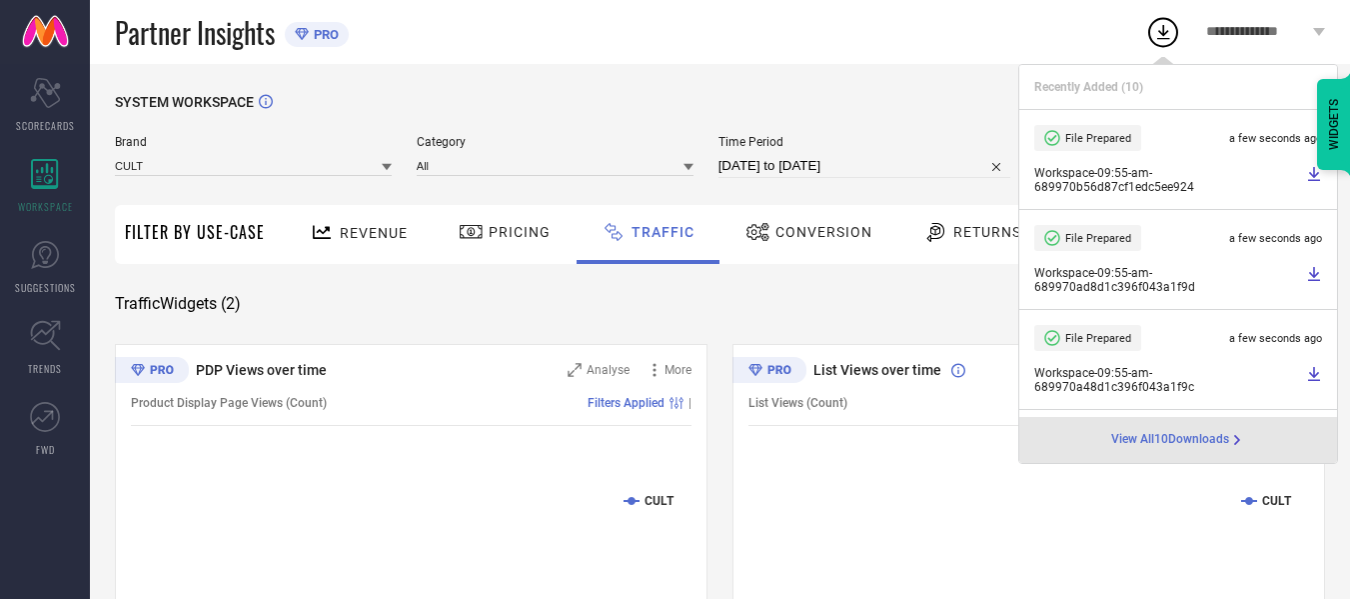
click at [924, 161] on input "[DATE] to [DATE]" at bounding box center [865, 166] width 293 height 24
select select "7"
select select "2025"
select select "8"
select select "2025"
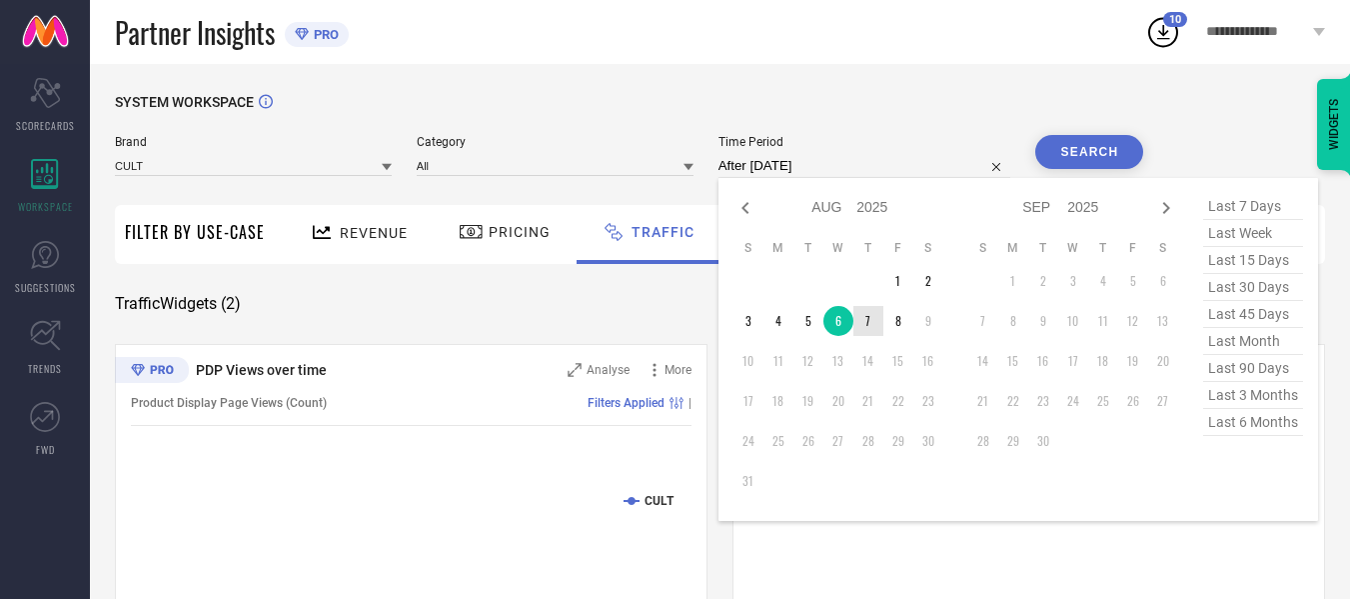
click at [861, 317] on td "7" at bounding box center [869, 321] width 30 height 30
type input "[DATE] to [DATE]"
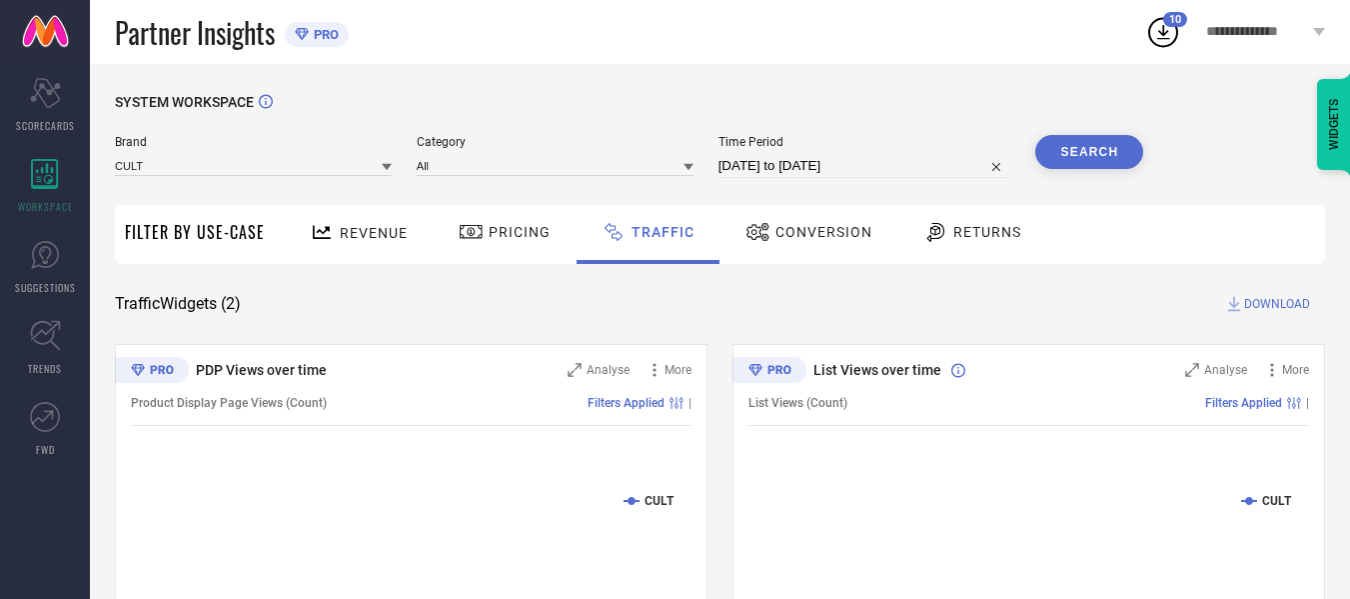
click at [1122, 147] on button "Search" at bounding box center [1090, 152] width 108 height 34
click at [1288, 306] on span "DOWNLOAD" at bounding box center [1277, 304] width 66 height 20
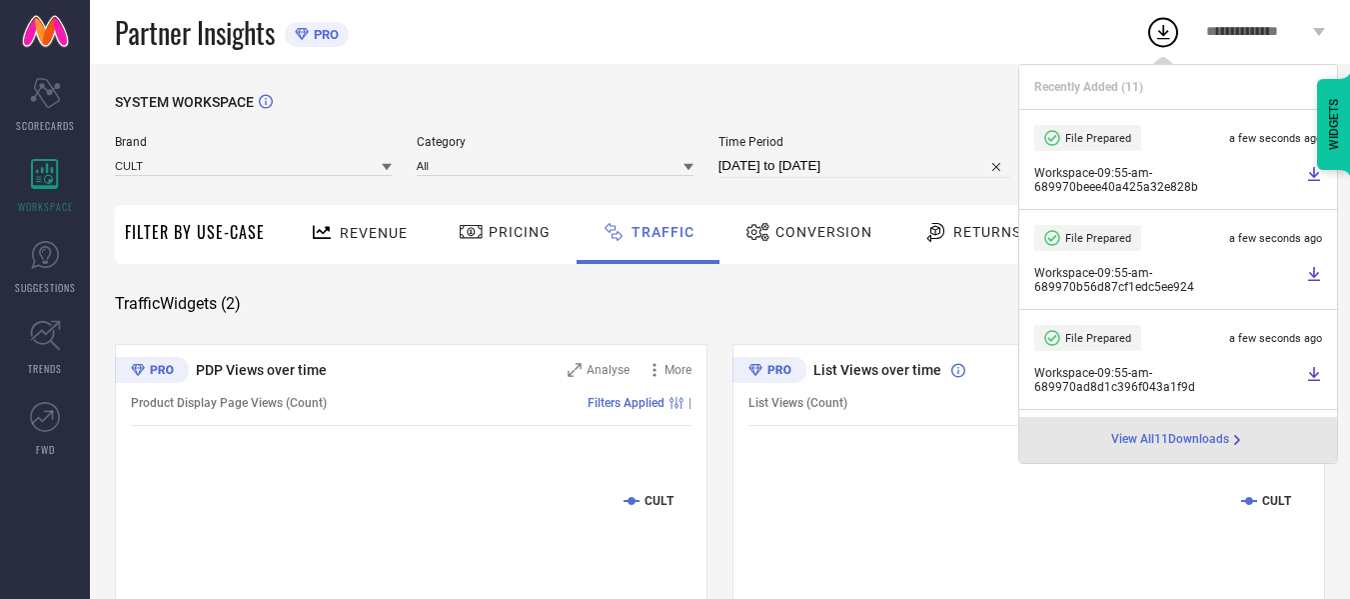
click at [912, 165] on input "[DATE] to [DATE]" at bounding box center [865, 166] width 293 height 24
select select "7"
select select "2025"
select select "8"
select select "2025"
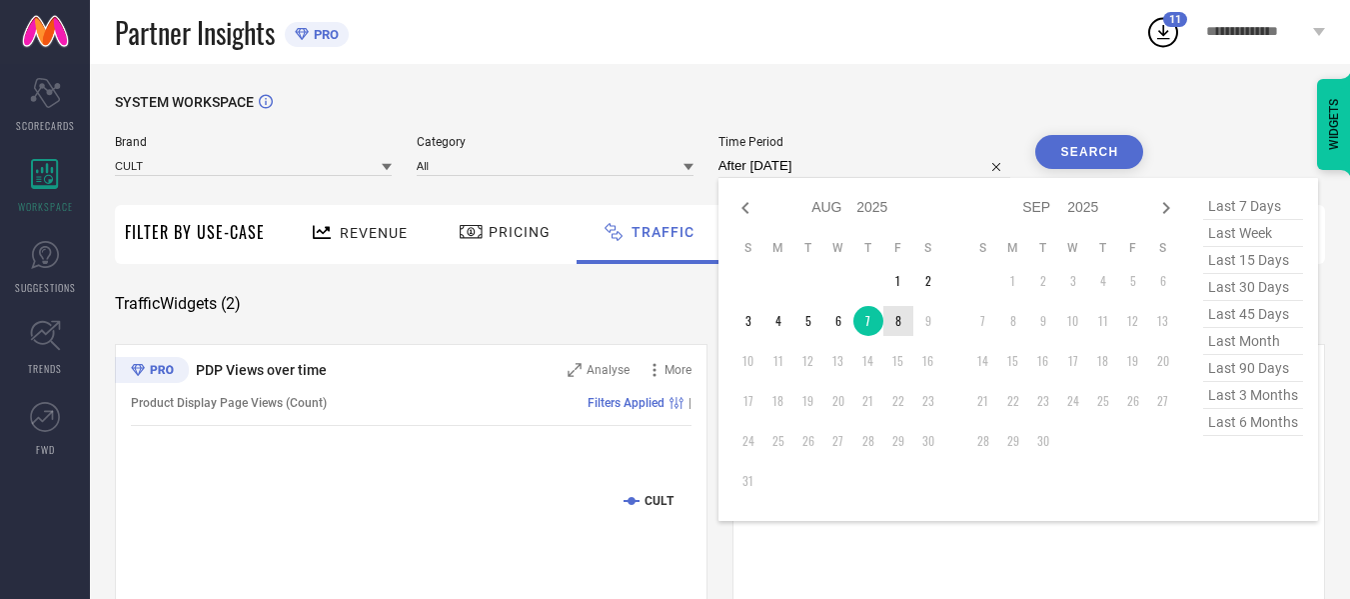
click at [912, 316] on td "8" at bounding box center [899, 321] width 30 height 30
type input "[DATE] to [DATE]"
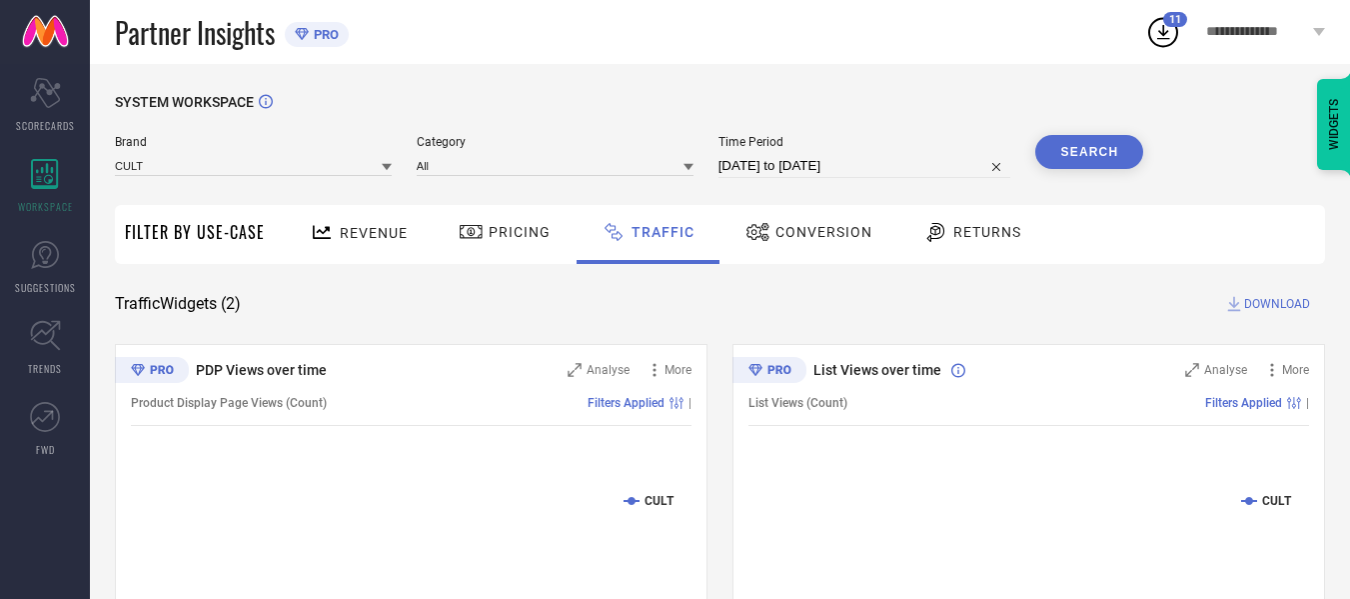
click at [1111, 155] on button "Search" at bounding box center [1090, 152] width 108 height 34
click at [1275, 302] on span "DOWNLOAD" at bounding box center [1277, 304] width 66 height 20
